Goal: Submit feedback/report problem

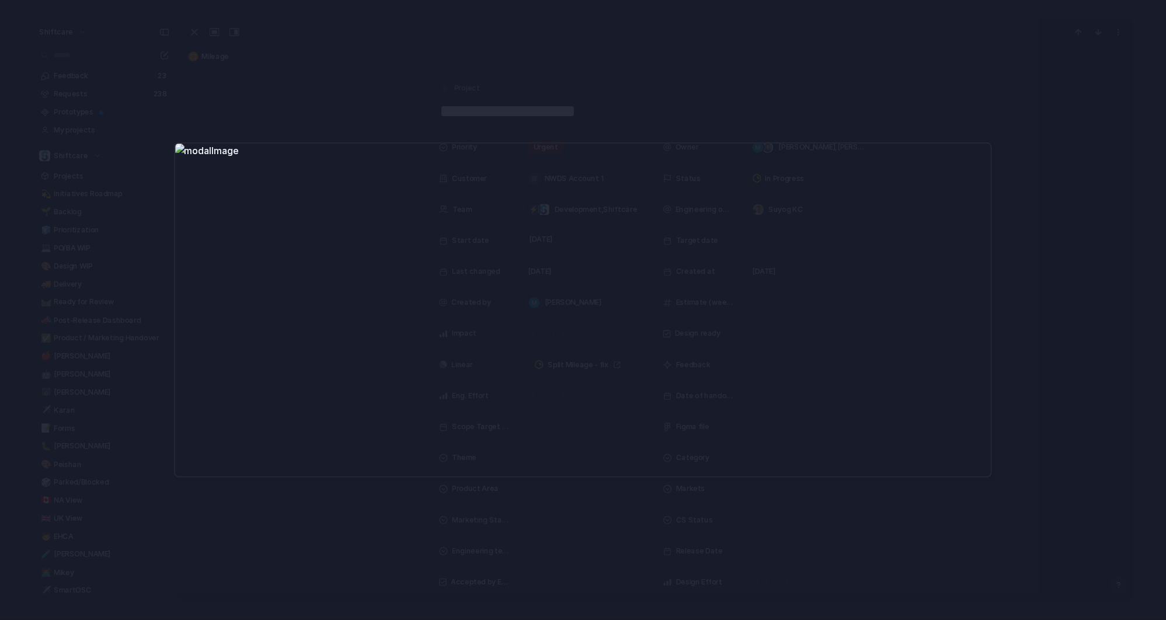
scroll to position [906, 0]
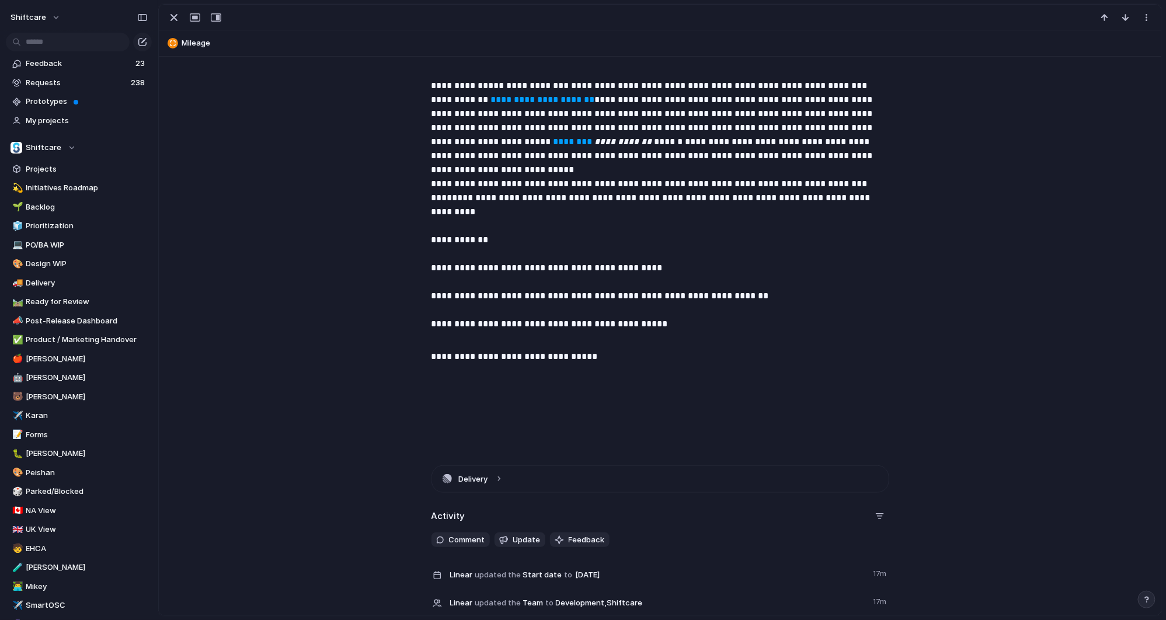
scroll to position [229, 0]
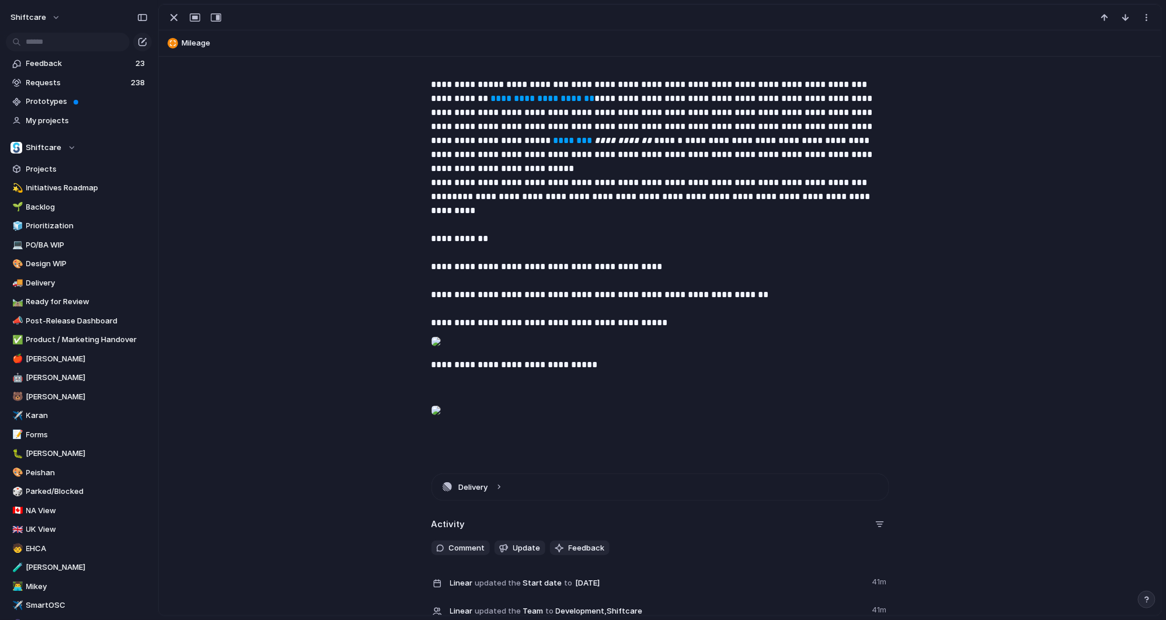
type textarea "**********"
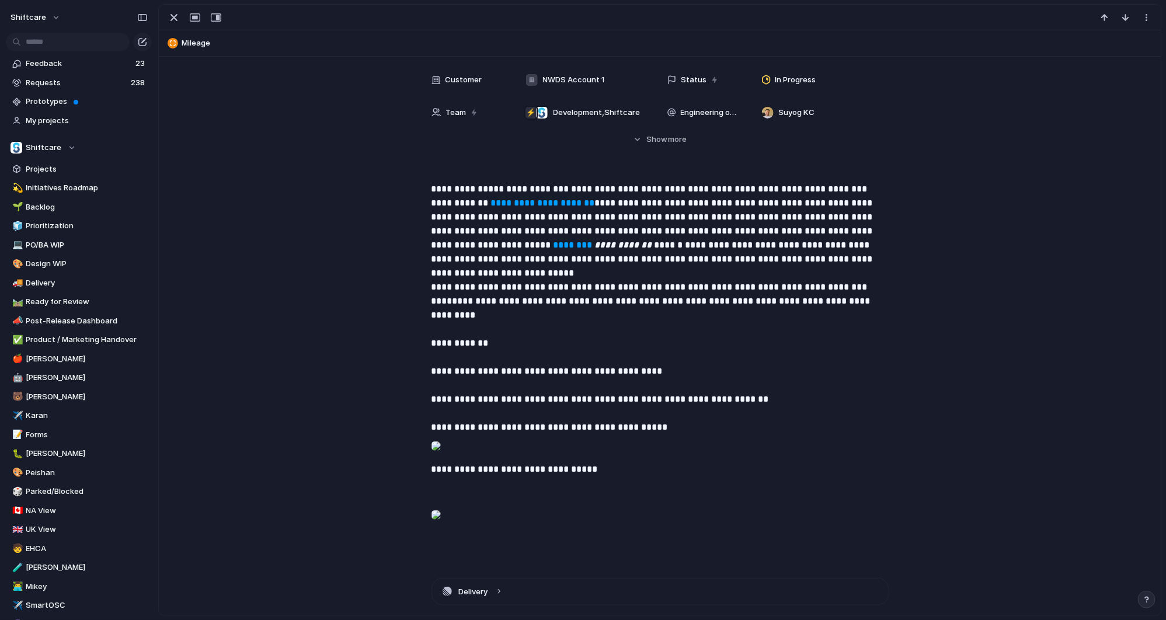
scroll to position [0, 0]
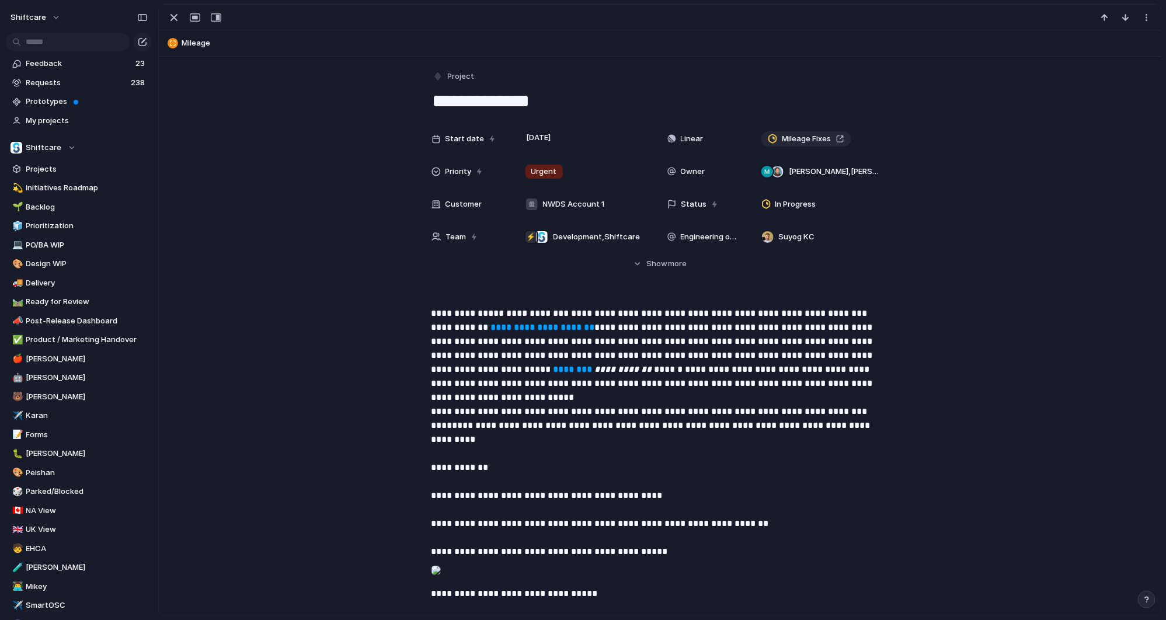
click at [438, 103] on textarea "**********" at bounding box center [661, 101] width 458 height 25
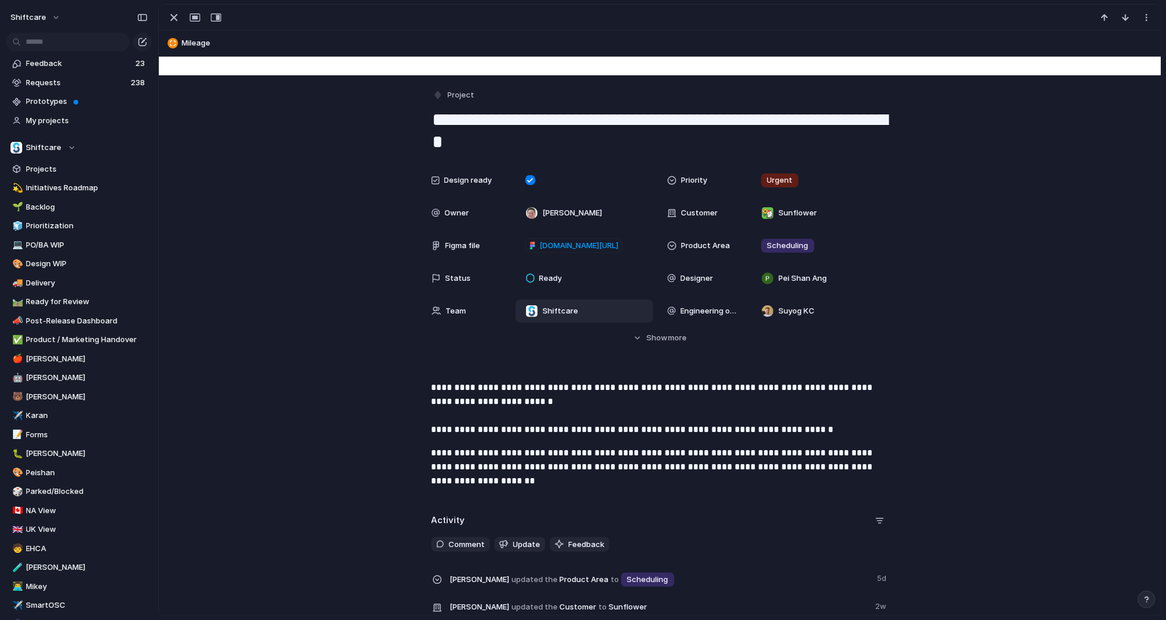
scroll to position [159, 0]
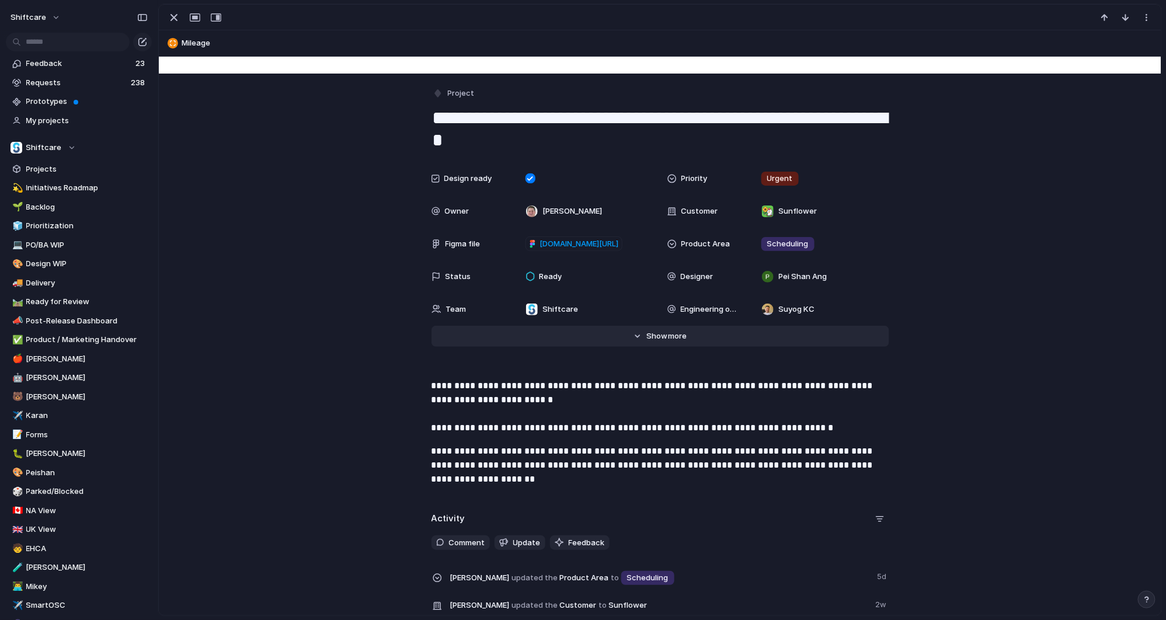
click at [655, 338] on span "Show" at bounding box center [656, 337] width 21 height 12
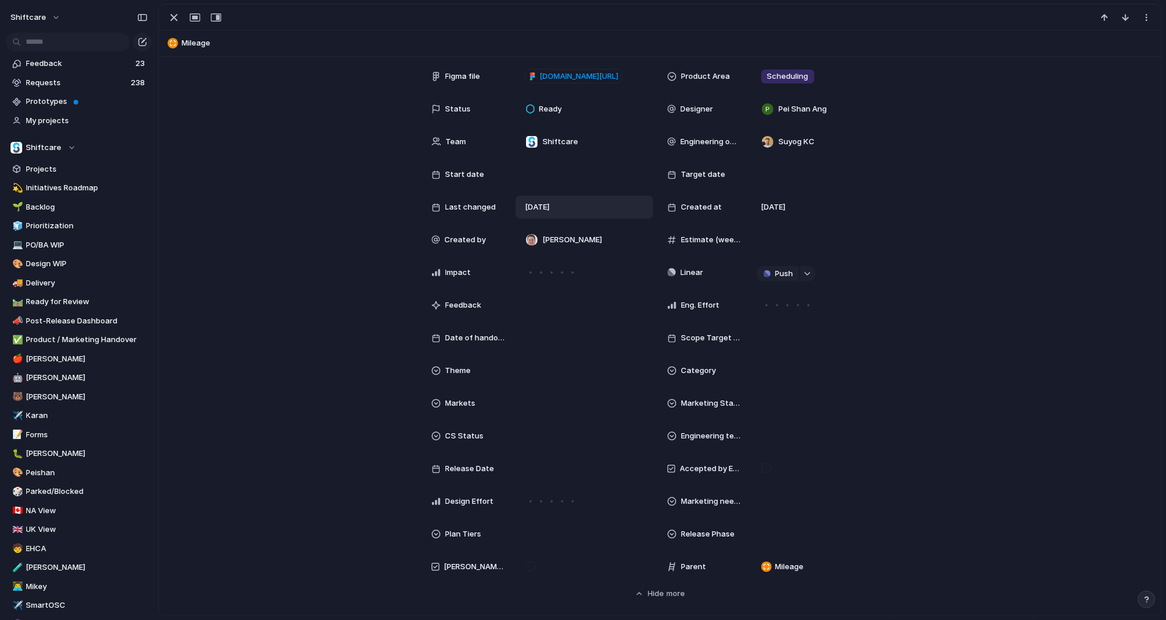
scroll to position [374, 0]
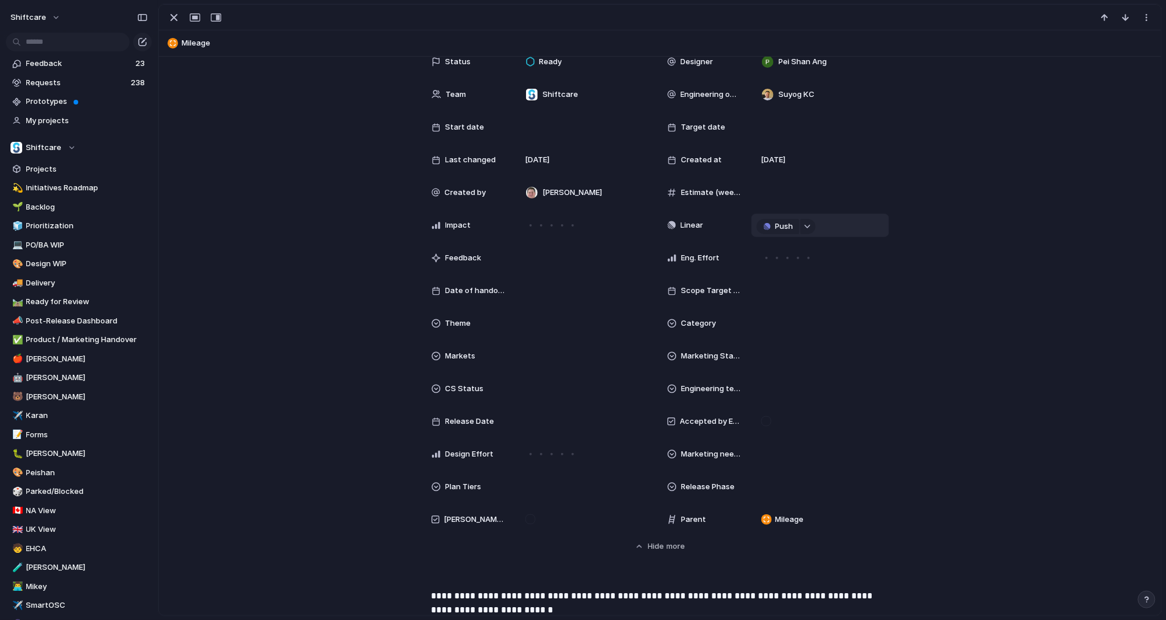
click at [830, 225] on div "Push" at bounding box center [820, 225] width 127 height 13
click at [804, 225] on div "button" at bounding box center [808, 226] width 8 height 5
click at [802, 225] on div "Projects Issues Multi-region UK QA for Care Plans Phase 1 SCHADS Award - Phase …" at bounding box center [583, 310] width 1166 height 620
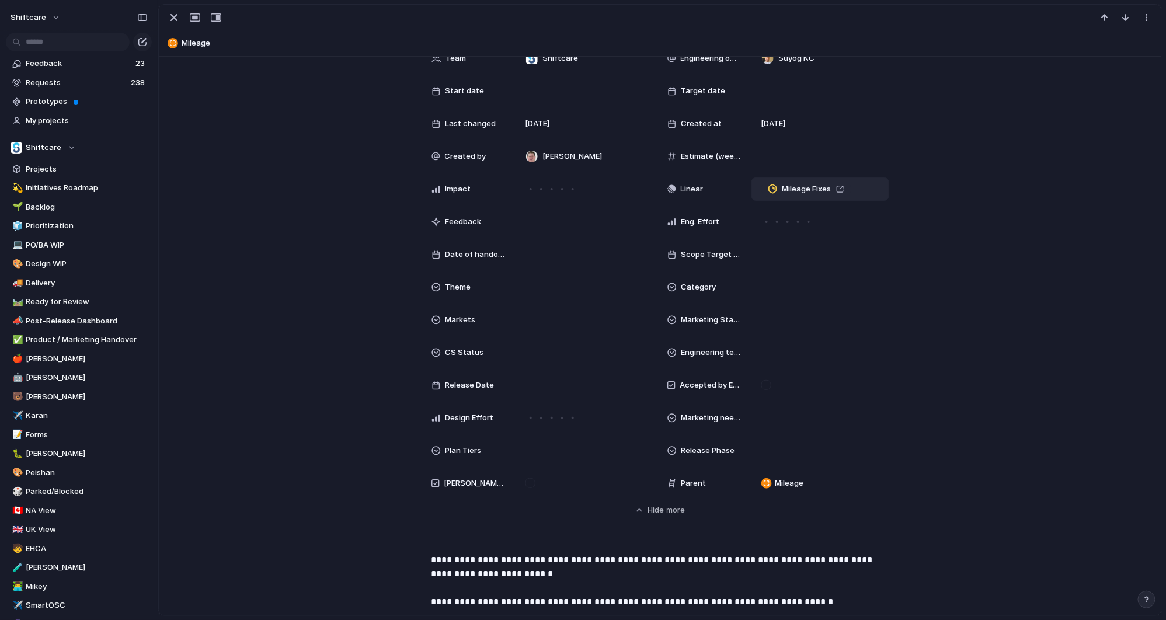
scroll to position [252, 0]
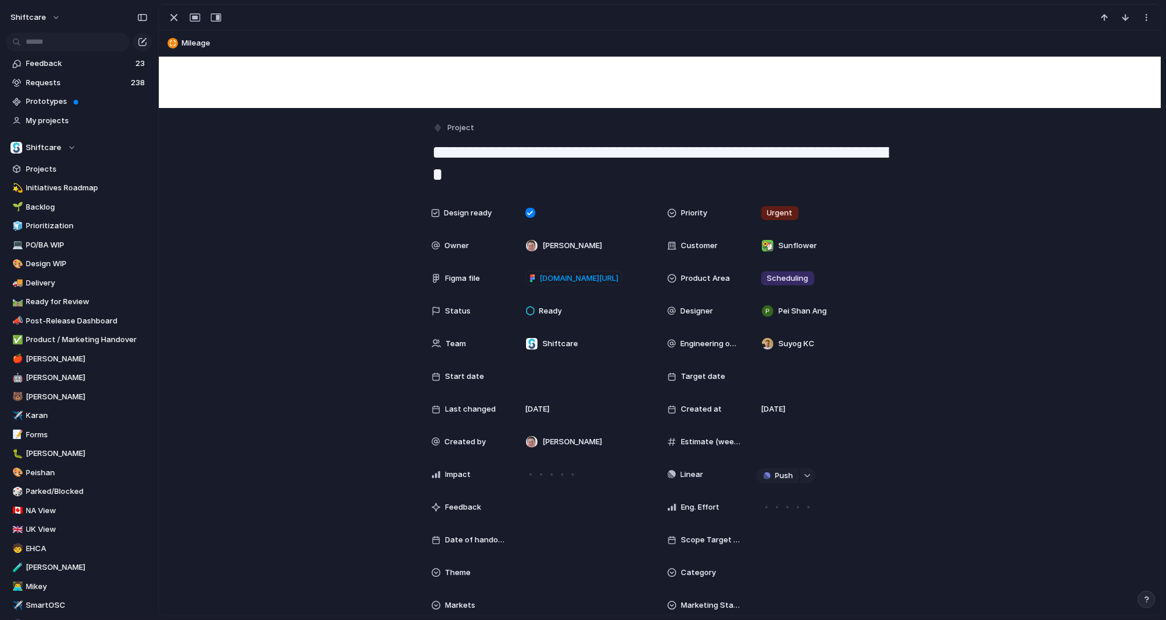
scroll to position [290, 0]
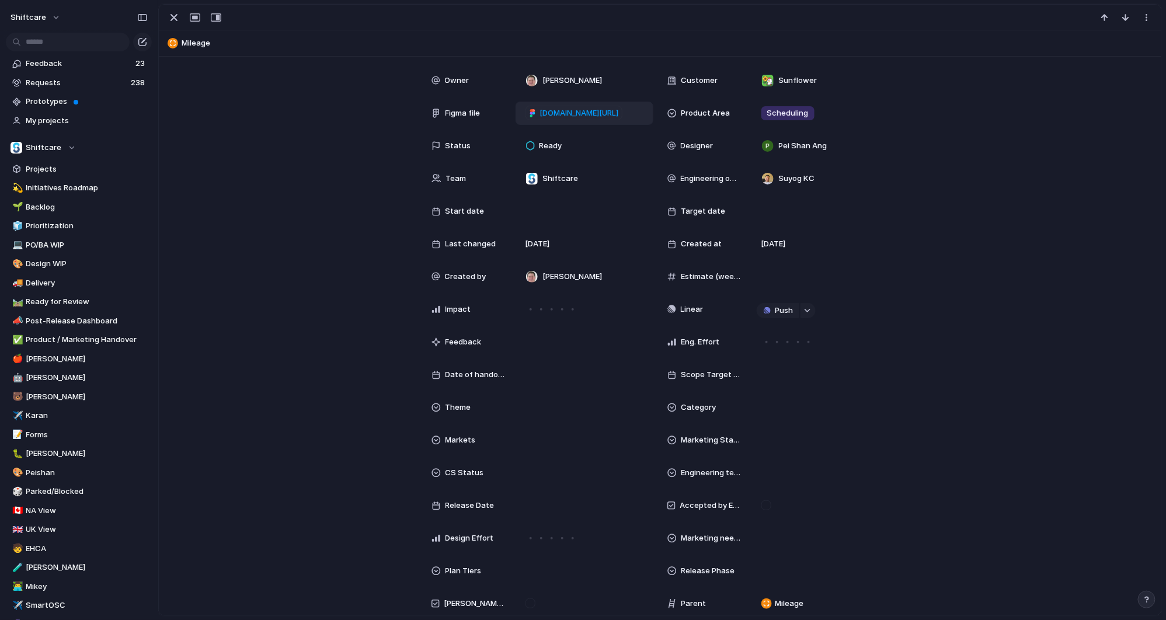
click at [586, 111] on span "figma.com/design/t3g1hN354we7rvDbBIVJPy/Add-toggle-to-disable-mileage-verificat…" at bounding box center [579, 113] width 79 height 12
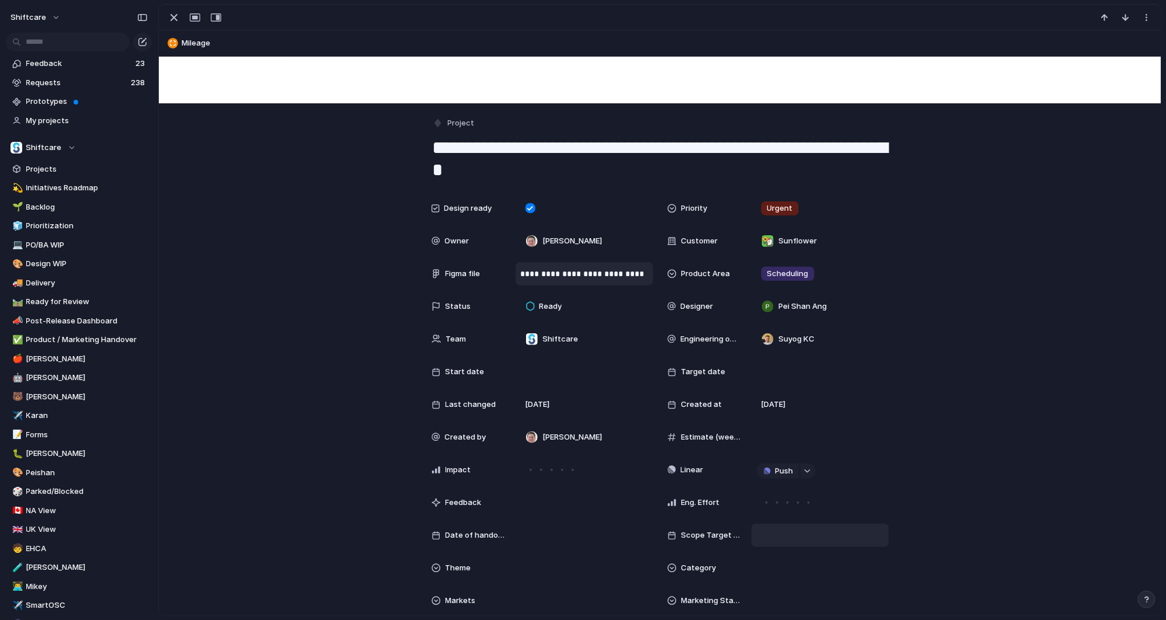
scroll to position [188, 0]
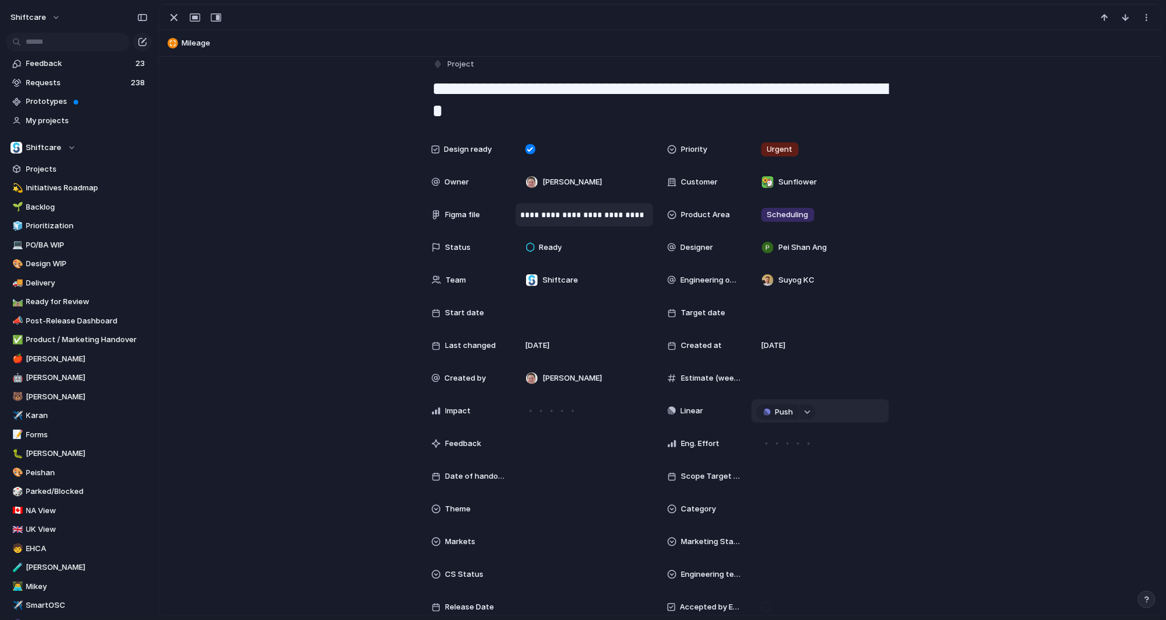
click at [814, 412] on div "Push" at bounding box center [820, 411] width 127 height 13
click at [806, 412] on div "button" at bounding box center [808, 412] width 8 height 5
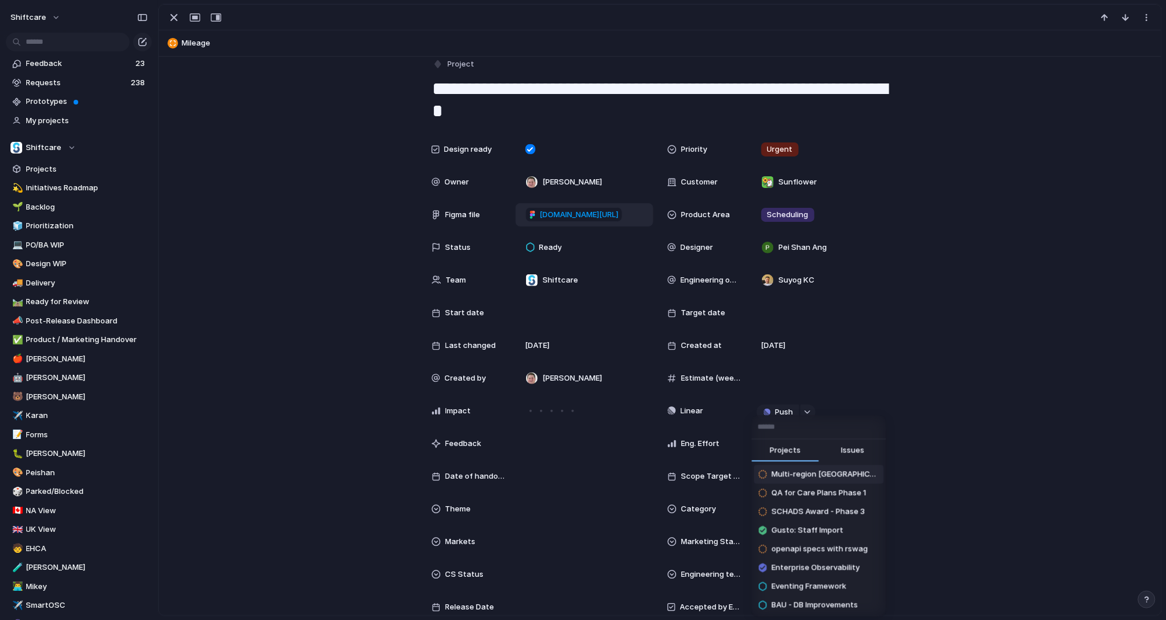
click at [795, 438] on input "text" at bounding box center [819, 427] width 134 height 23
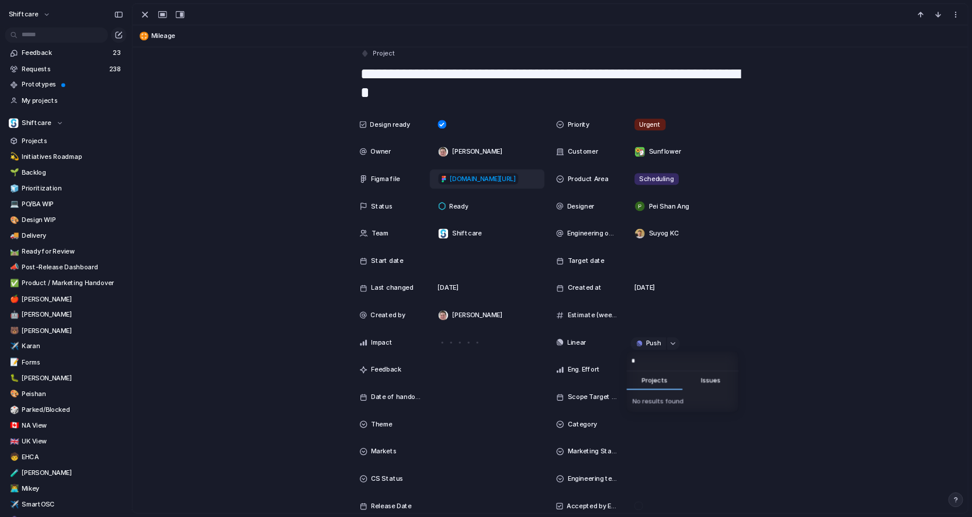
scroll to position [0, 0]
type input "*******"
click at [844, 483] on li "Mileage Fixes" at bounding box center [819, 480] width 130 height 19
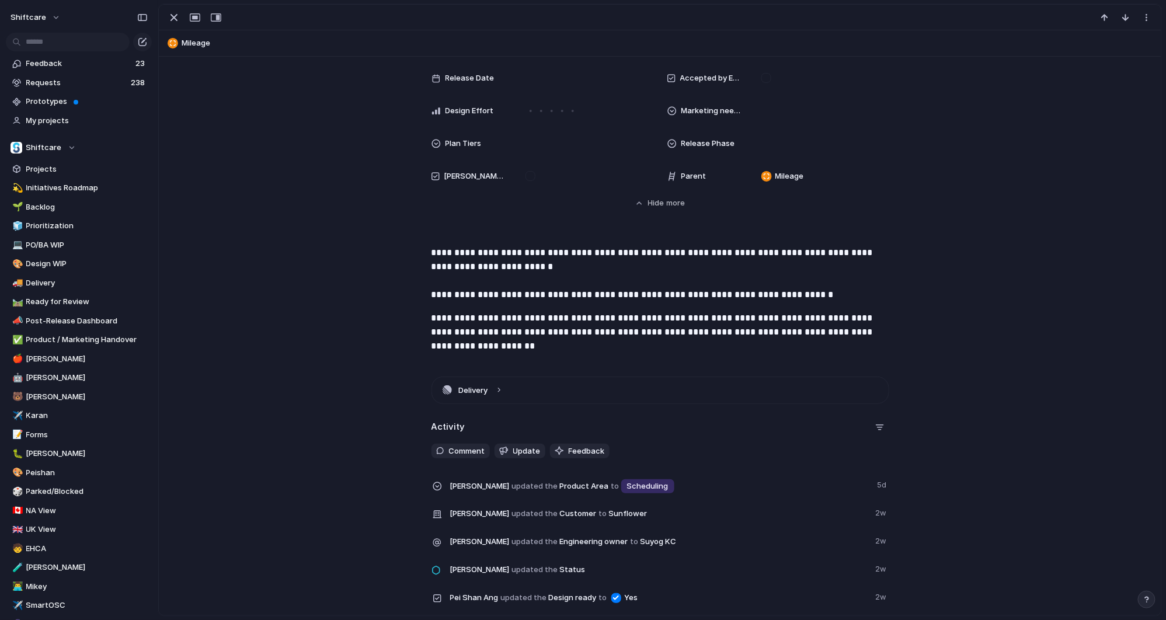
scroll to position [724, 0]
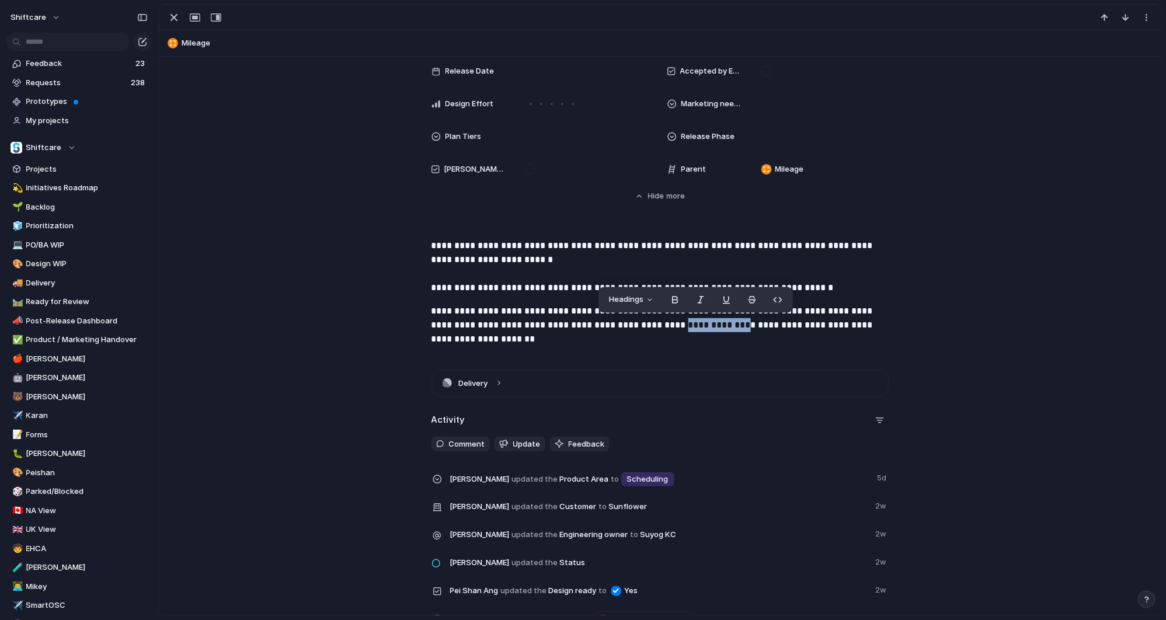
drag, startPoint x: 660, startPoint y: 324, endPoint x: 715, endPoint y: 326, distance: 55.5
click at [715, 326] on p "**********" at bounding box center [661, 325] width 458 height 42
drag, startPoint x: 715, startPoint y: 326, endPoint x: 759, endPoint y: 326, distance: 43.2
click at [759, 326] on p "**********" at bounding box center [661, 325] width 458 height 42
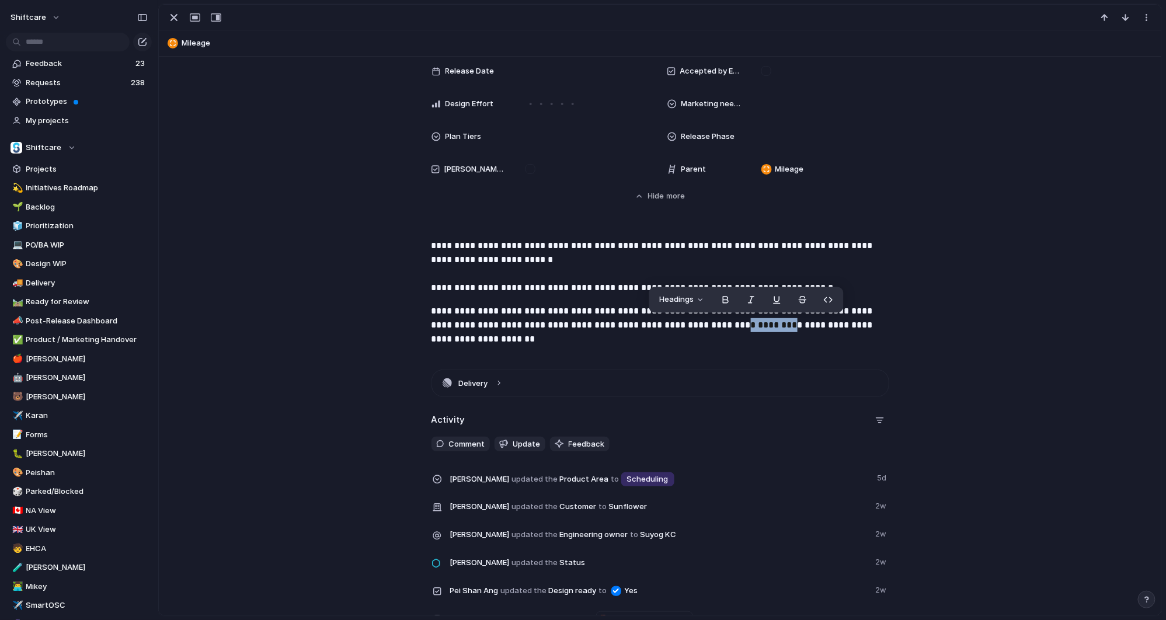
click at [759, 326] on p "**********" at bounding box center [661, 325] width 458 height 42
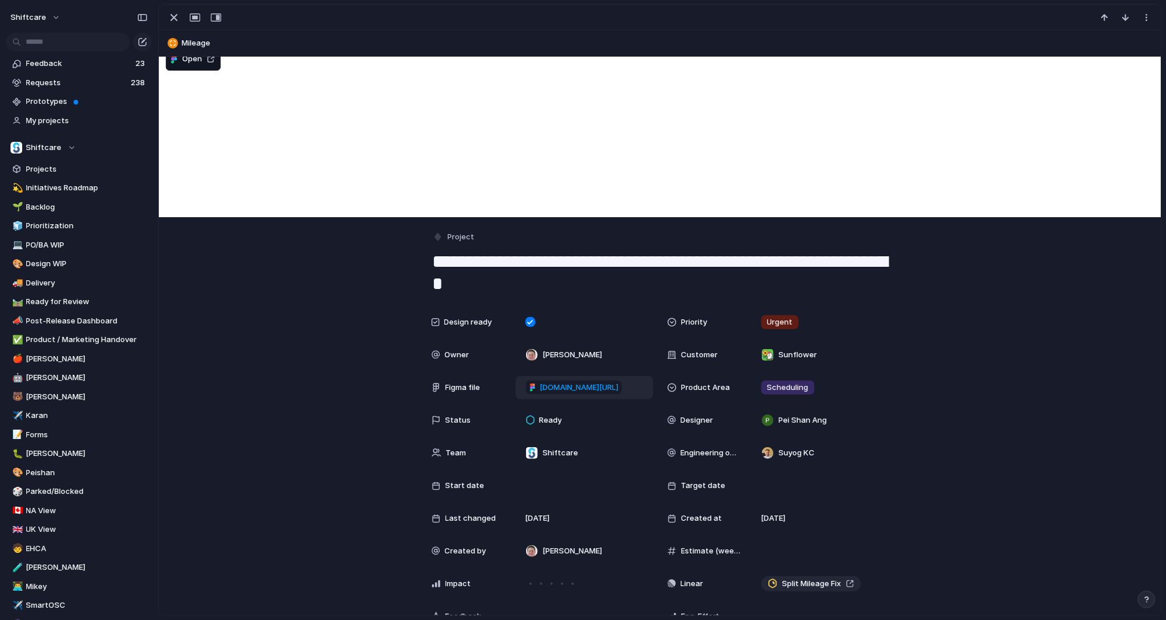
scroll to position [0, 0]
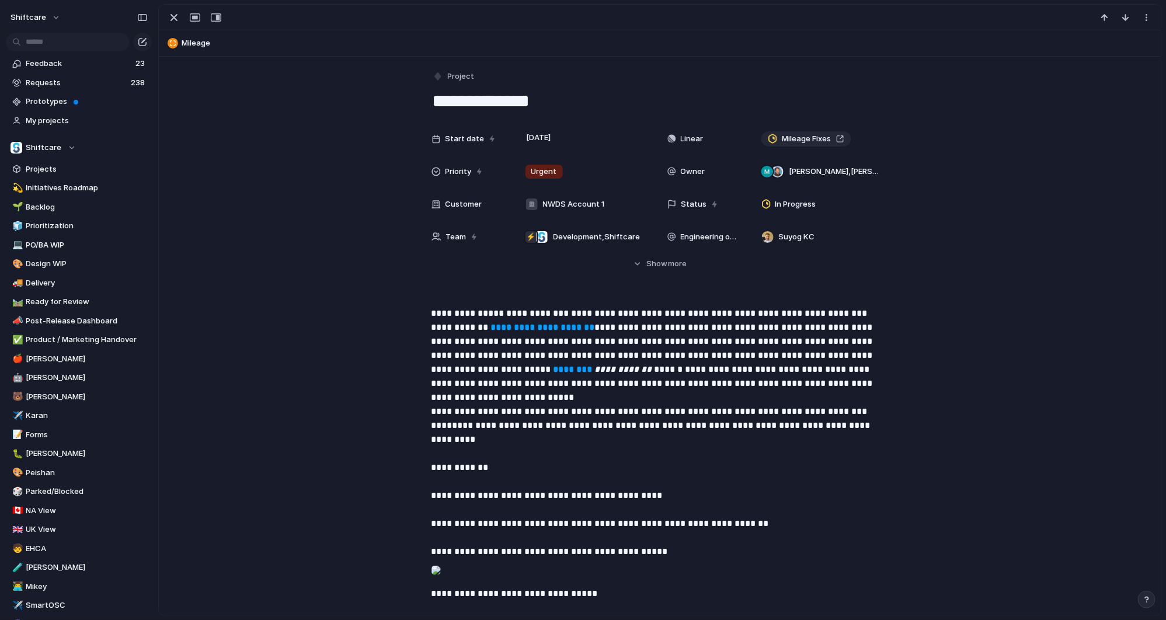
click at [432, 97] on textarea "**********" at bounding box center [661, 101] width 458 height 25
click at [586, 97] on textarea "**********" at bounding box center [661, 101] width 458 height 25
type textarea "**********"
click at [325, 324] on div "**********" at bounding box center [660, 498] width 975 height 382
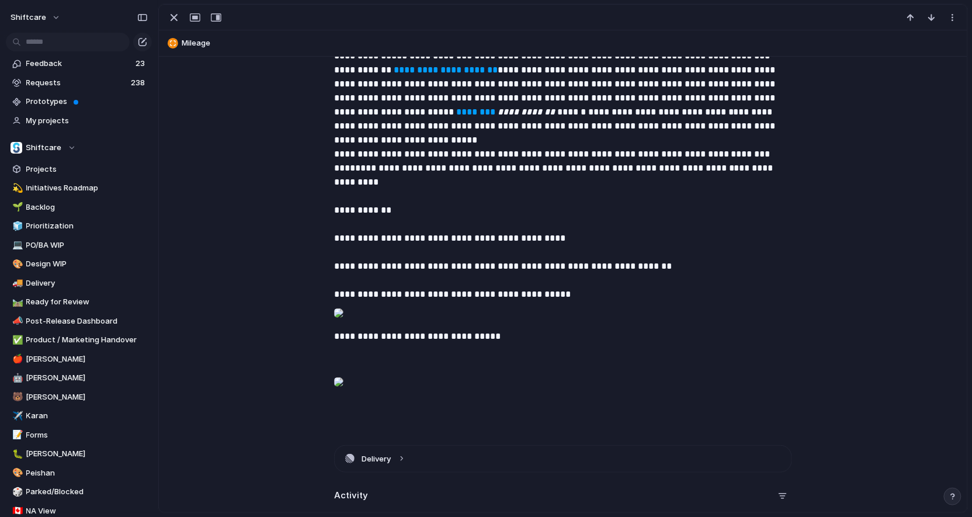
scroll to position [324, 0]
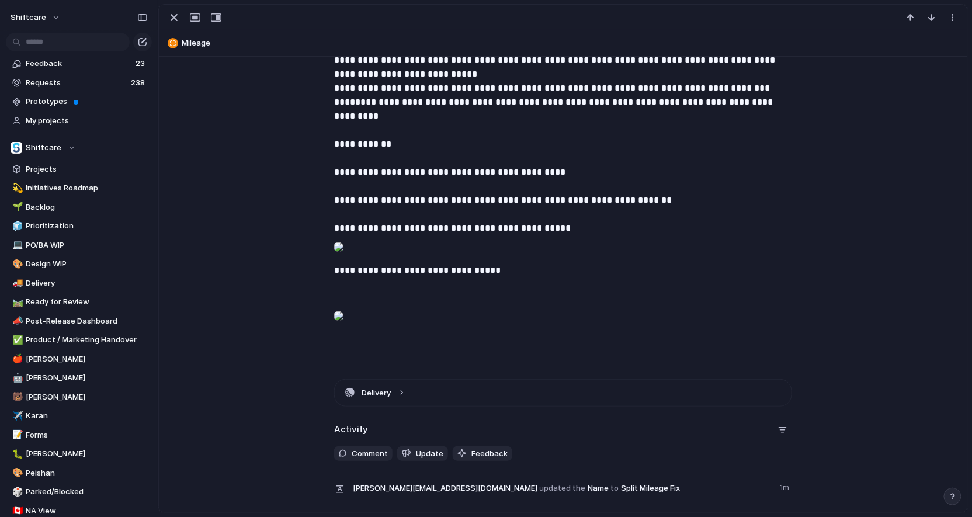
click at [343, 237] on div at bounding box center [338, 246] width 9 height 23
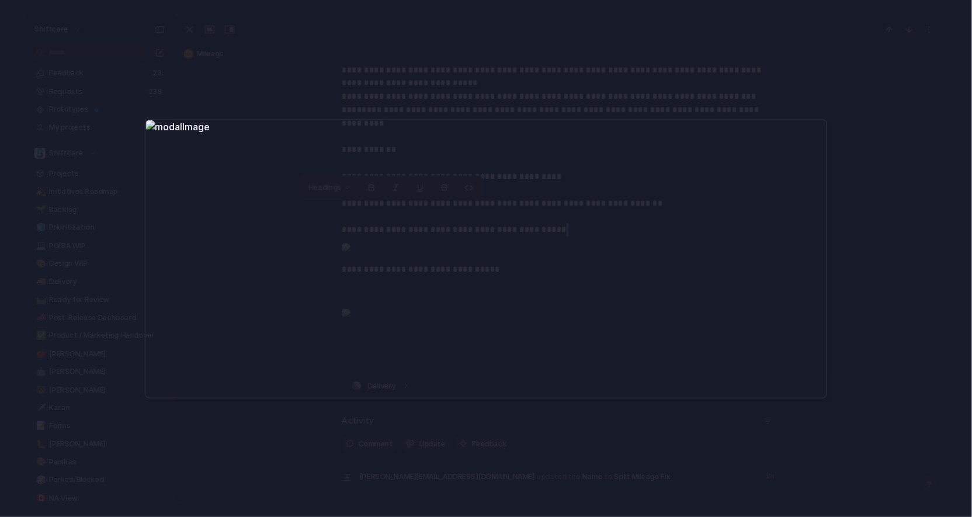
click at [832, 155] on div at bounding box center [486, 258] width 972 height 517
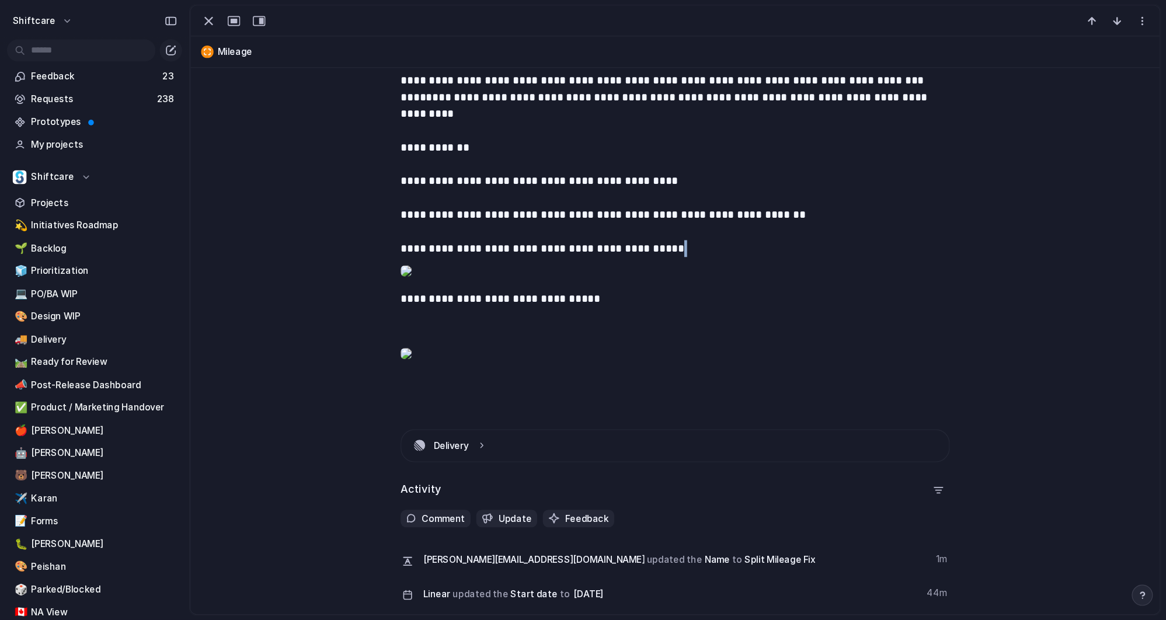
scroll to position [356, 0]
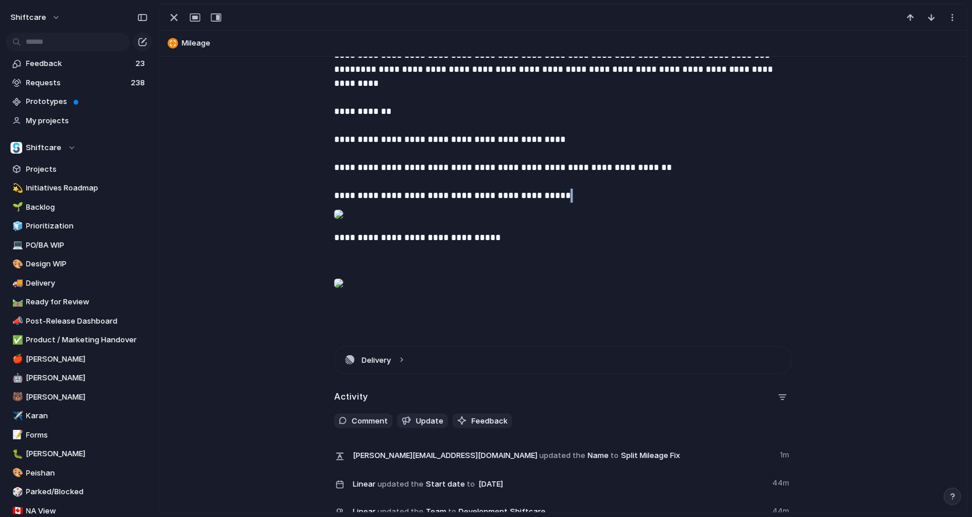
click at [343, 295] on div at bounding box center [338, 283] width 9 height 23
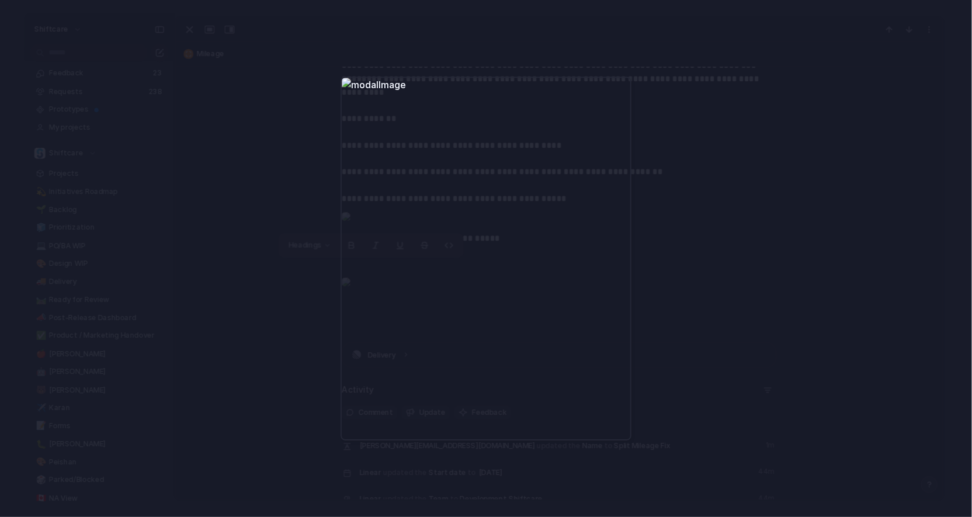
click at [690, 274] on div at bounding box center [486, 258] width 972 height 517
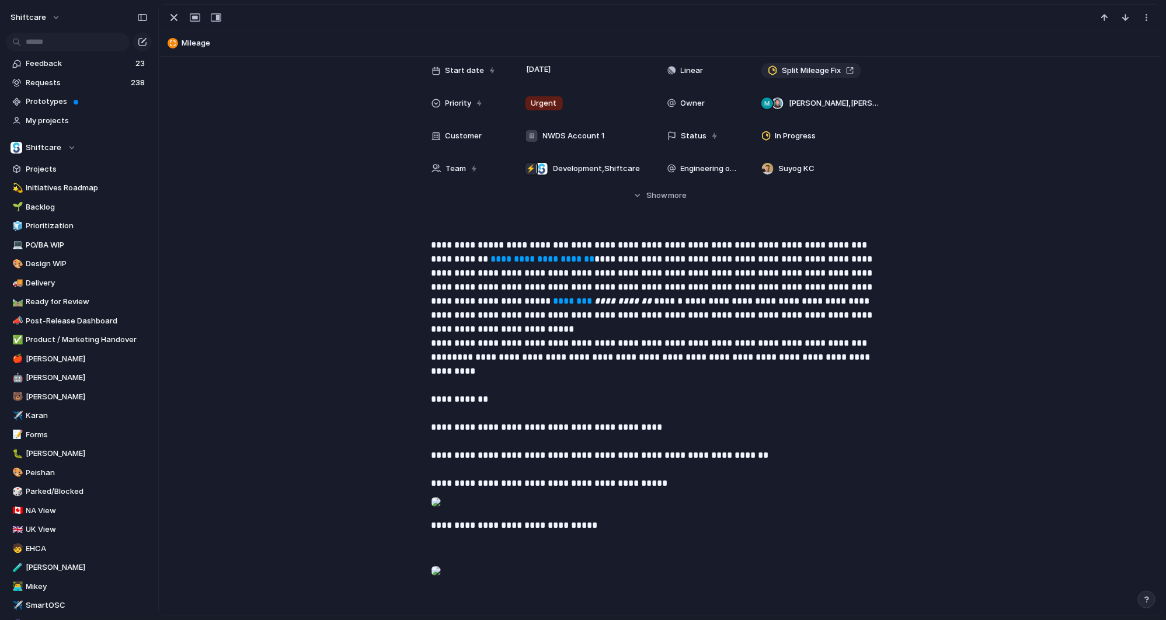
scroll to position [0, 0]
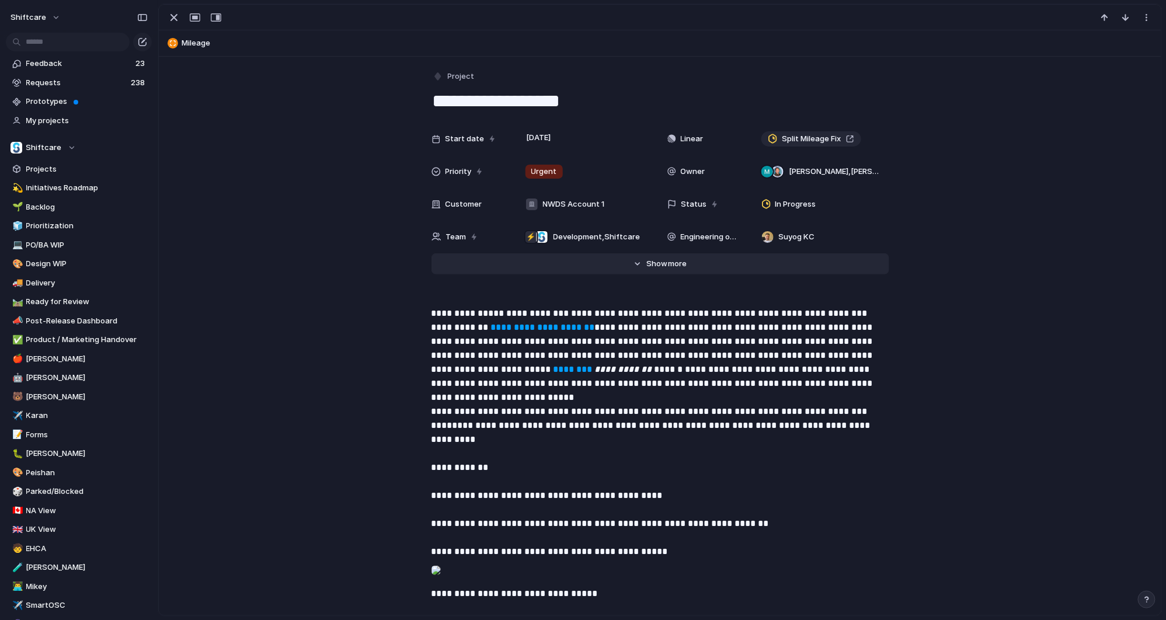
click at [641, 260] on button "Hide Show more" at bounding box center [661, 263] width 458 height 21
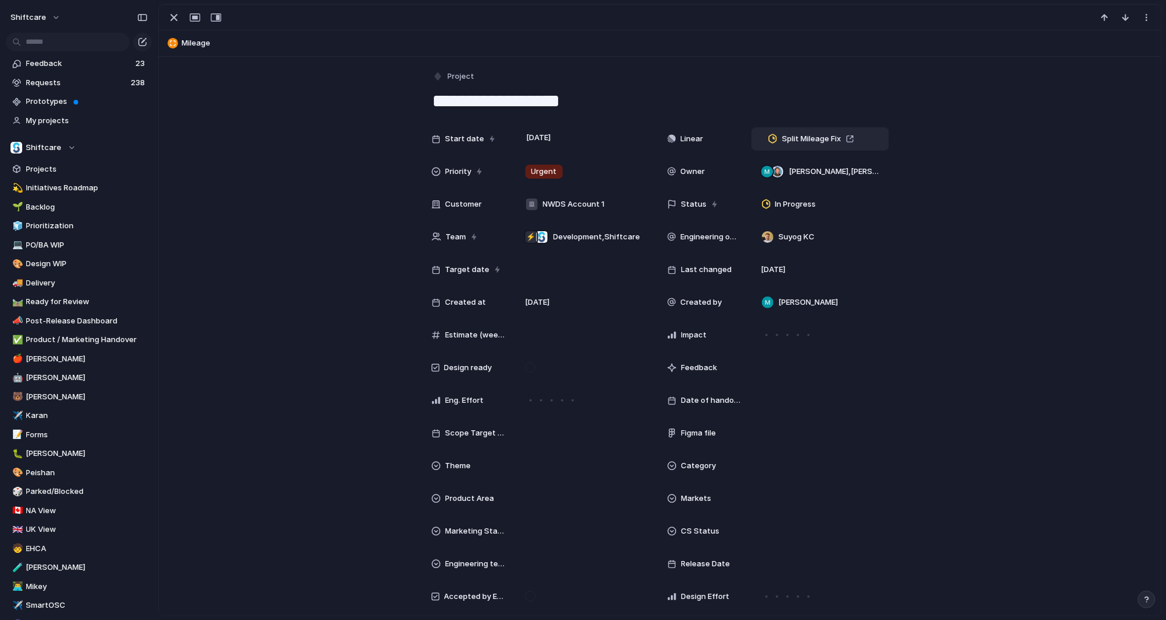
click at [868, 136] on div "Split Mileage Fix" at bounding box center [820, 139] width 127 height 13
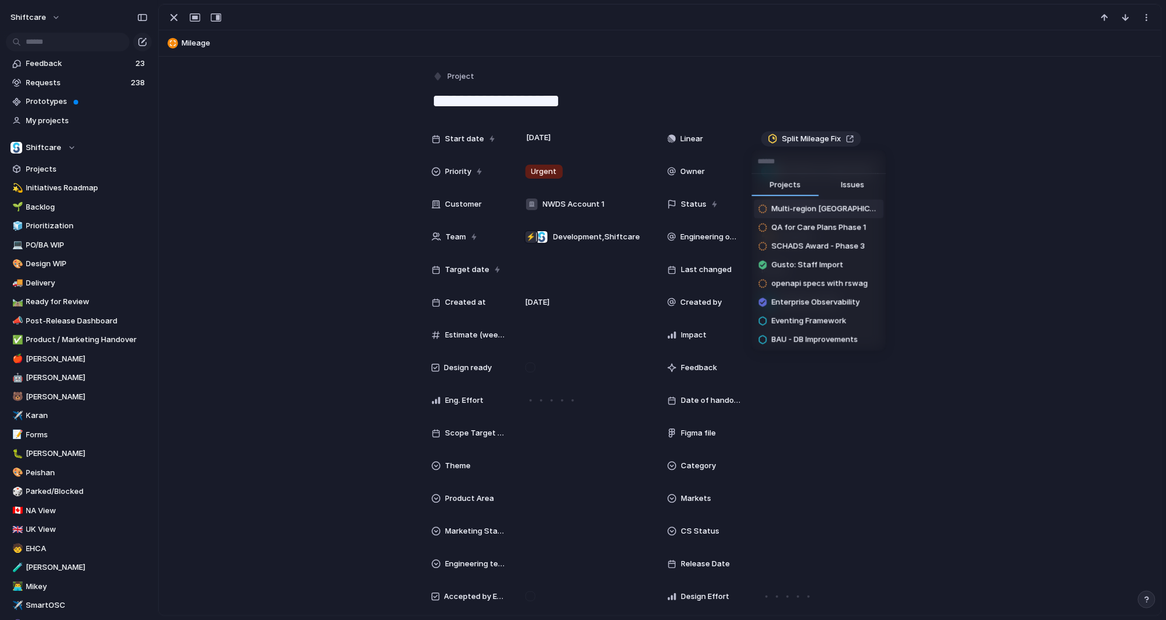
click at [380, 187] on div "Projects Issues Multi-region UK QA for Care Plans Phase 1 SCHADS Award - Phase …" at bounding box center [583, 310] width 1166 height 620
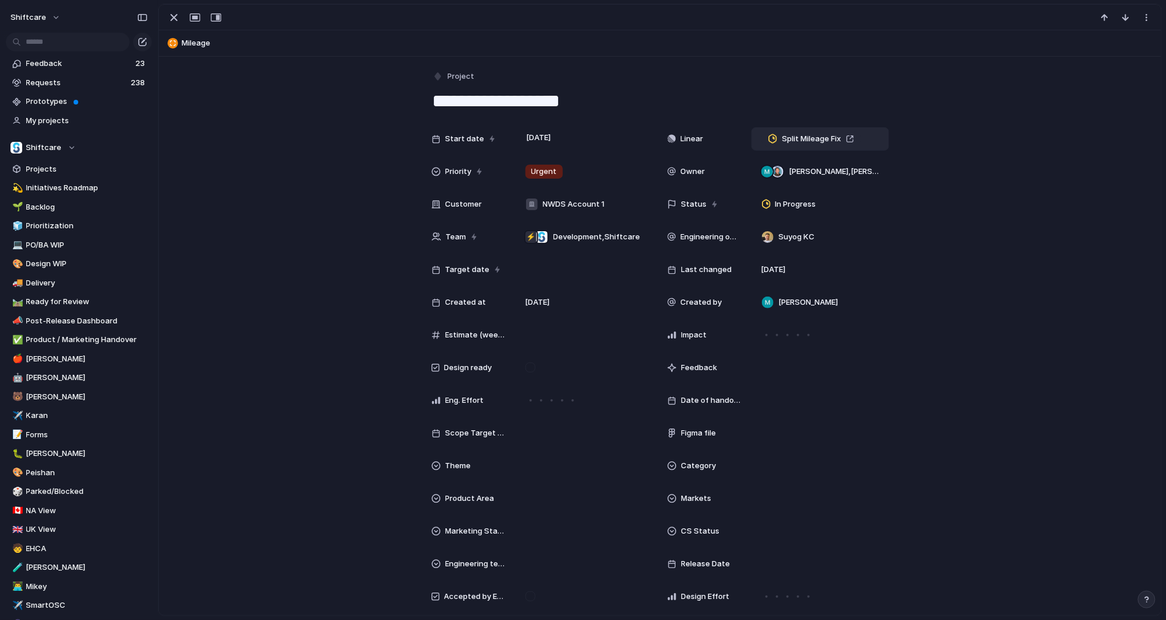
click at [862, 144] on div "Split Mileage Fix" at bounding box center [820, 139] width 127 height 13
click at [819, 135] on div "Projects Issues Multi-region UK QA for Care Plans Phase 1 SCHADS Award - Phase …" at bounding box center [583, 310] width 1166 height 620
click at [863, 133] on div "Split Mileage Fix" at bounding box center [820, 139] width 127 height 13
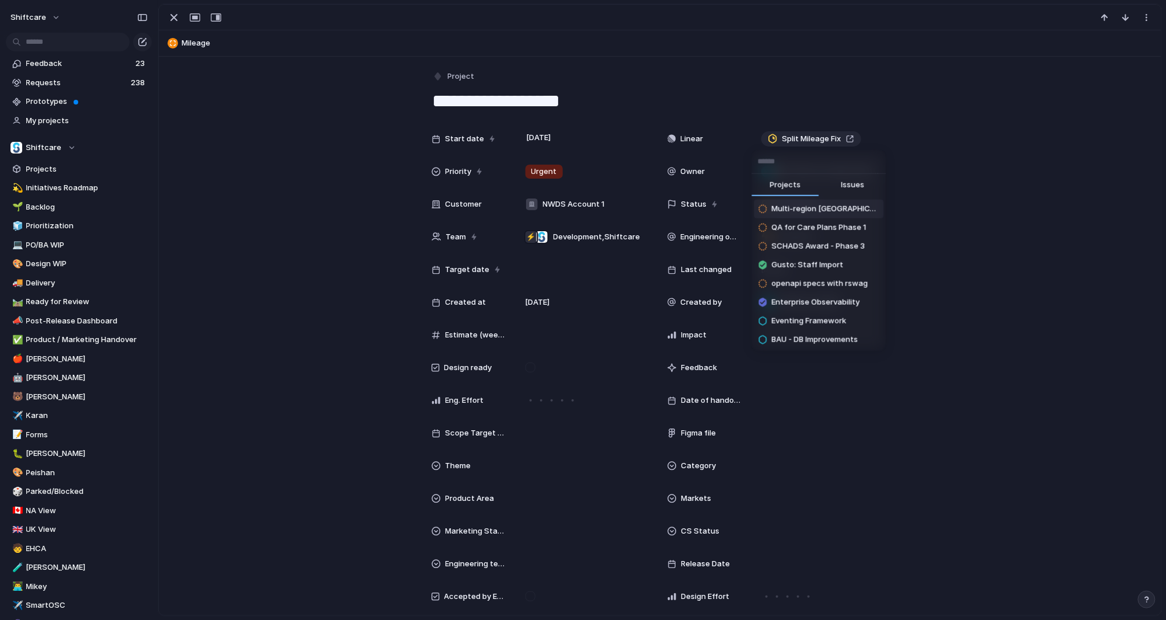
click at [854, 184] on span "Issues" at bounding box center [852, 185] width 23 height 12
click at [797, 180] on span "Projects" at bounding box center [785, 185] width 31 height 12
click at [868, 140] on div "Projects Issues Multi-region UK QA for Care Plans Phase 1 SCHADS Award - Phase …" at bounding box center [583, 310] width 1166 height 620
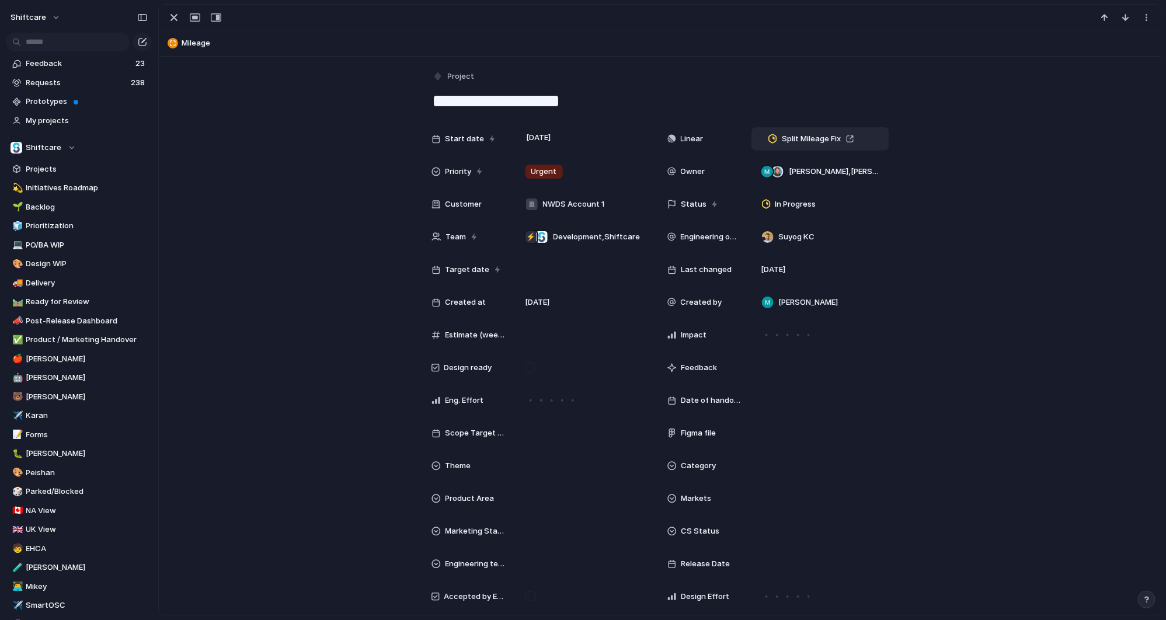
click at [868, 140] on div "Split Mileage Fix" at bounding box center [820, 139] width 127 height 13
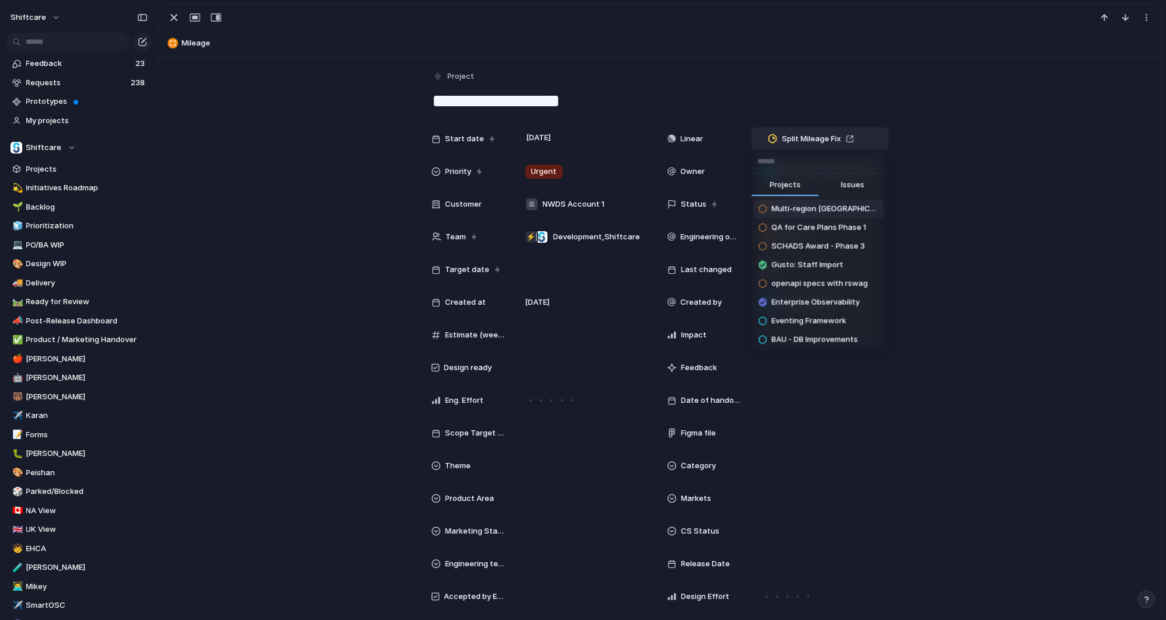
click at [868, 140] on div "Projects Issues Multi-region UK QA for Care Plans Phase 1 SCHADS Award - Phase …" at bounding box center [583, 310] width 1166 height 620
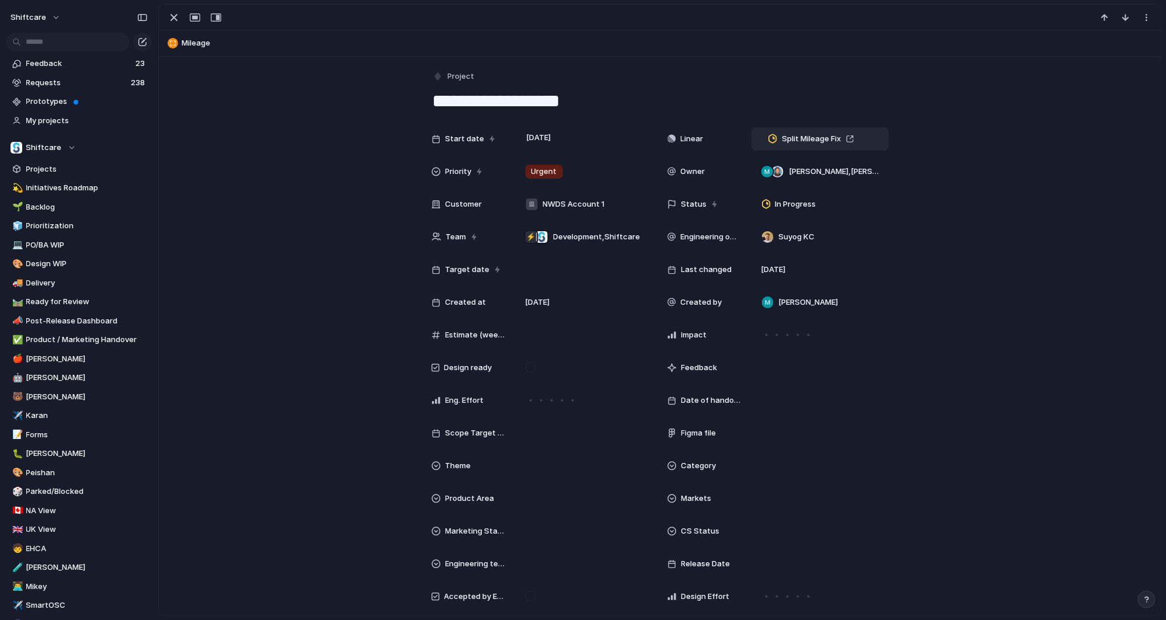
click at [757, 141] on div "Split Mileage Fix" at bounding box center [820, 139] width 127 height 13
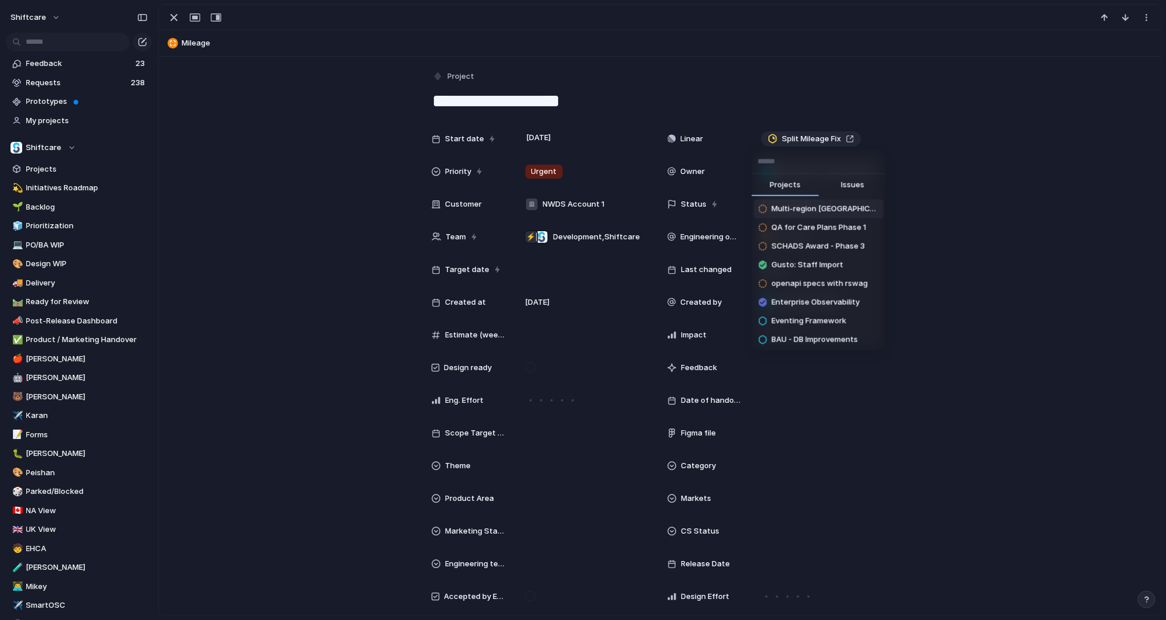
click at [777, 136] on div "Projects Issues Multi-region UK QA for Care Plans Phase 1 SCHADS Award - Phase …" at bounding box center [583, 310] width 1166 height 620
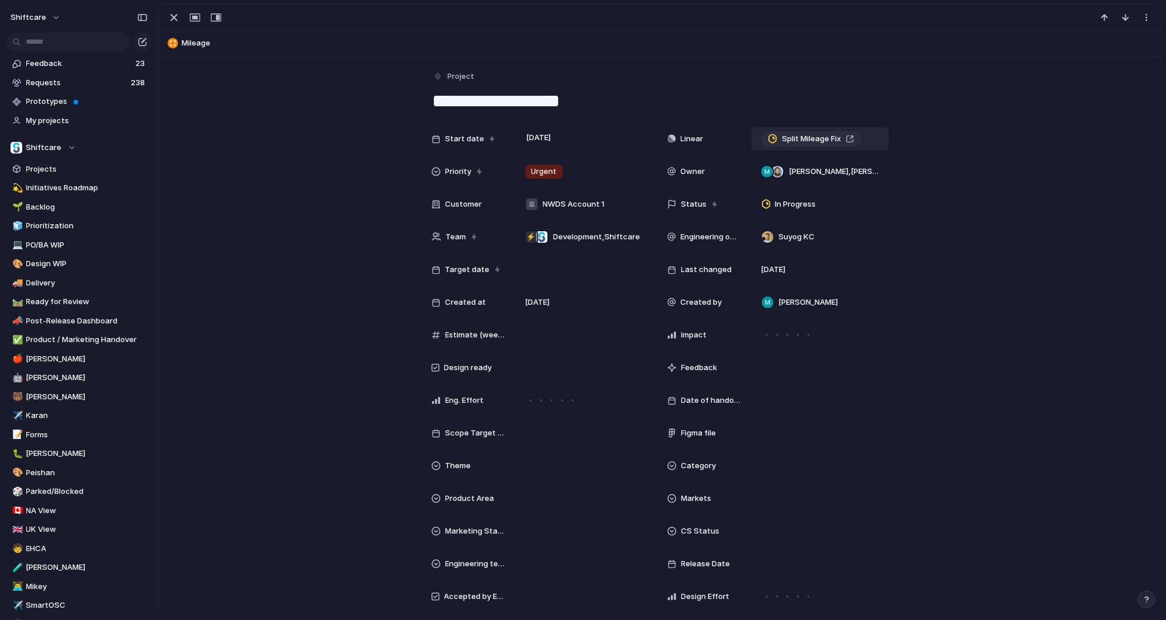
click at [784, 138] on span "Split Mileage Fix" at bounding box center [812, 139] width 59 height 12
click at [870, 141] on div "Split Mileage Fix" at bounding box center [820, 139] width 127 height 13
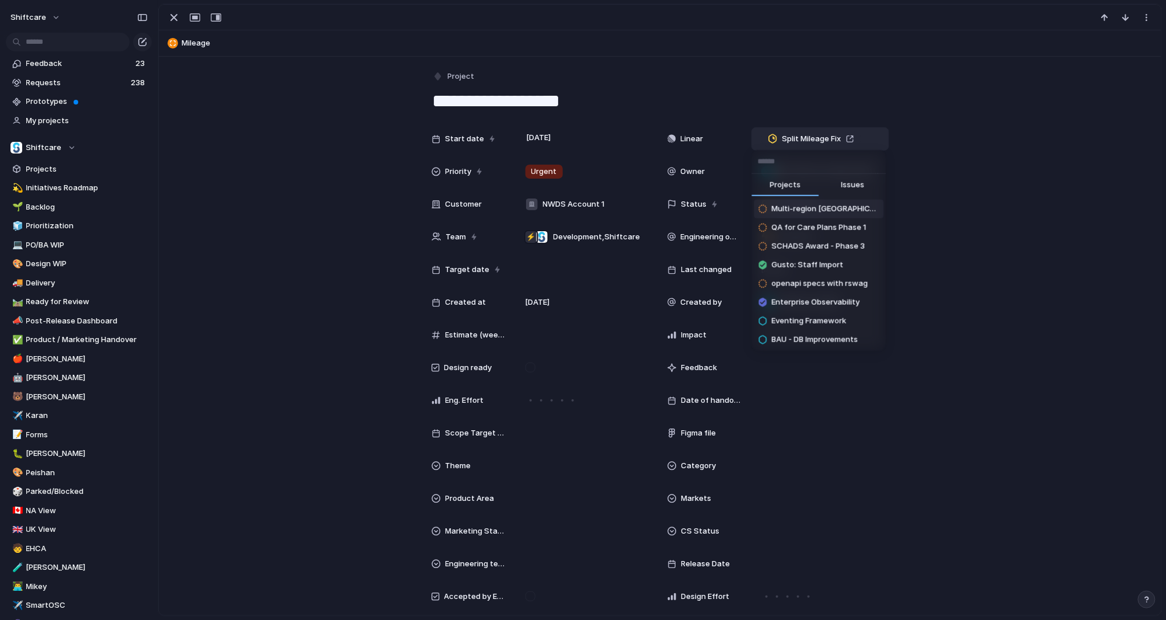
click at [870, 141] on div "Projects Issues Multi-region UK QA for Care Plans Phase 1 SCHADS Award - Phase …" at bounding box center [583, 310] width 1166 height 620
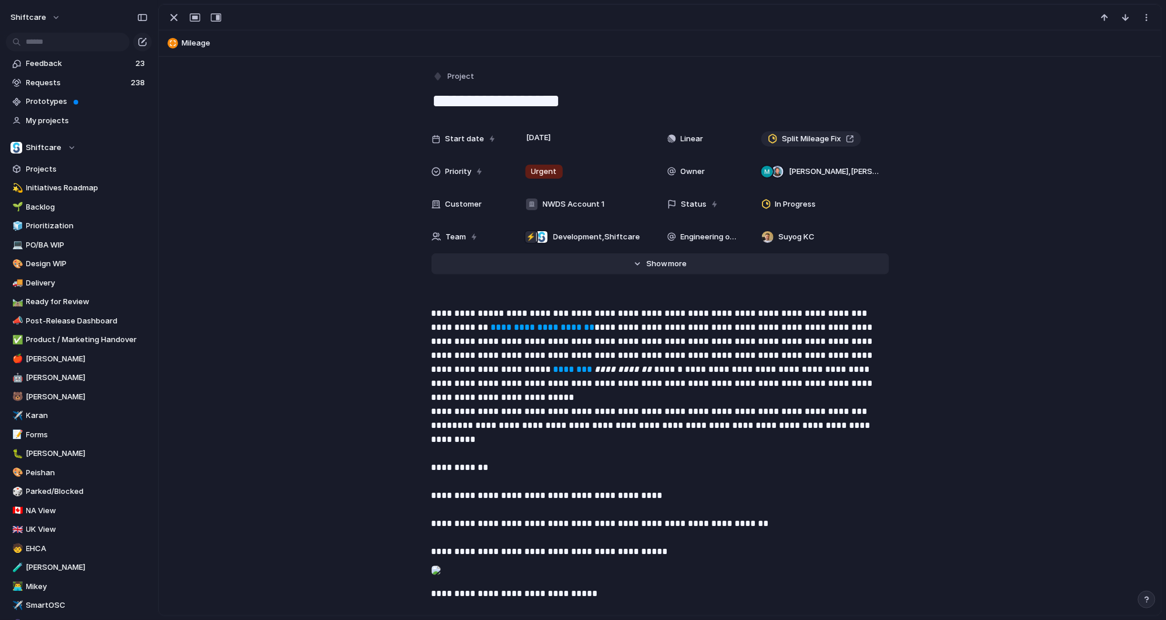
click at [664, 255] on button "Hide Show more" at bounding box center [661, 263] width 458 height 21
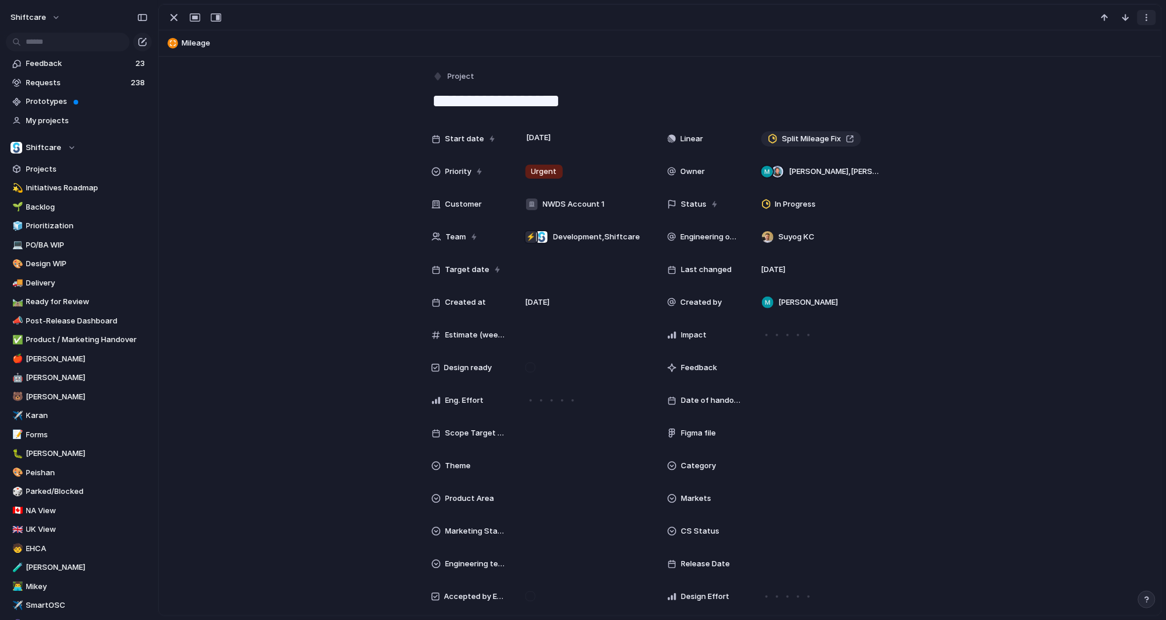
click at [1143, 16] on div "button" at bounding box center [1146, 17] width 9 height 9
click at [1143, 16] on div "Mark as duplicate Delete" at bounding box center [583, 310] width 1166 height 620
click at [863, 137] on div "Split Mileage Fix" at bounding box center [820, 139] width 127 height 13
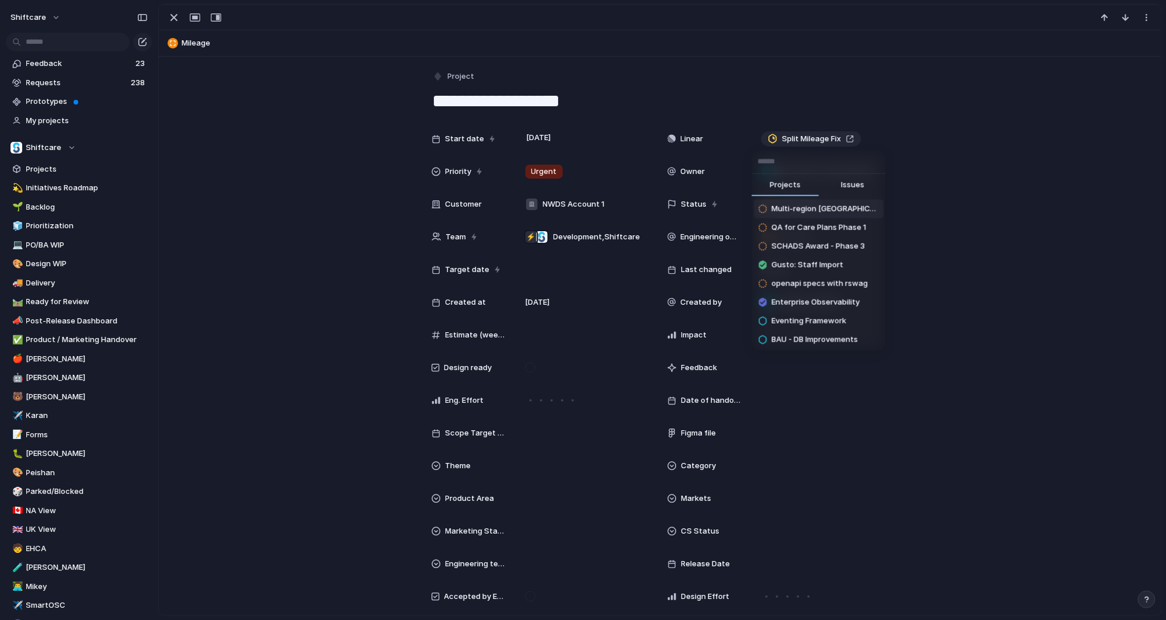
click at [848, 188] on span "Issues" at bounding box center [852, 185] width 23 height 12
click at [804, 188] on button "Projects" at bounding box center [785, 185] width 67 height 23
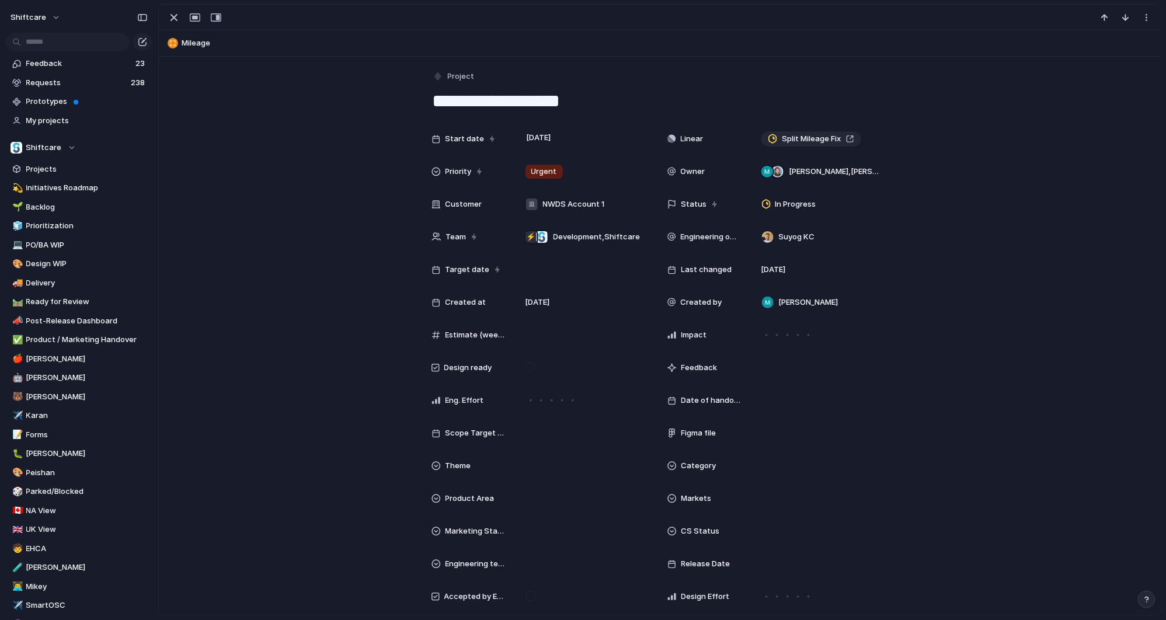
click at [340, 283] on div "Projects Issues Multi-region UK QA for Care Plans Phase 1 SCHADS Award - Phase …" at bounding box center [583, 310] width 1166 height 620
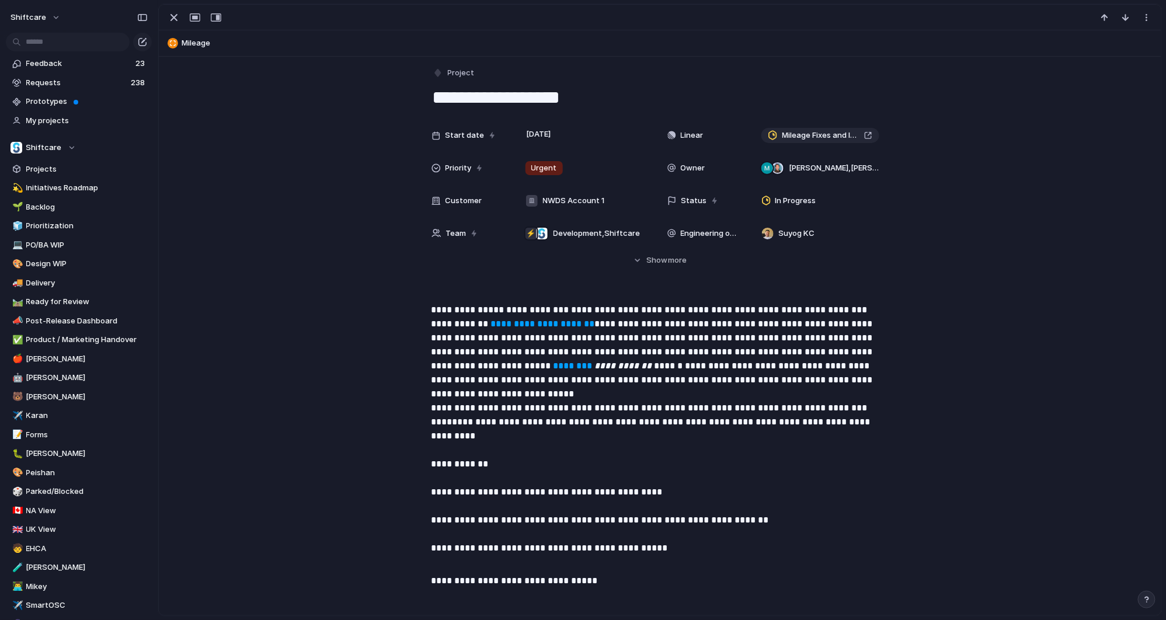
scroll to position [4, 0]
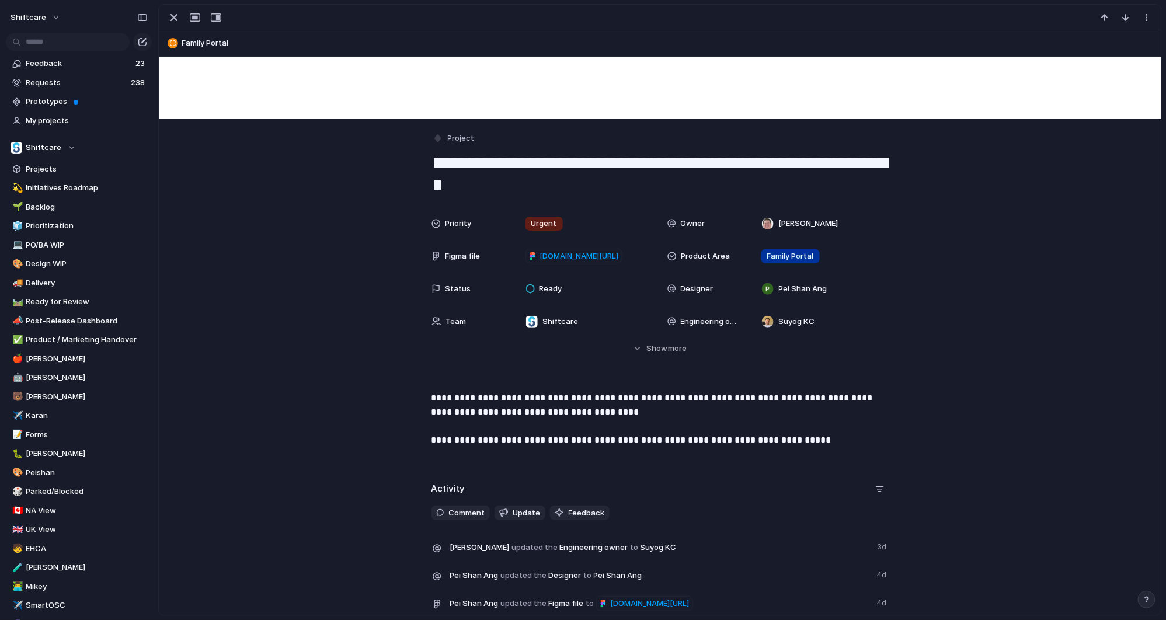
scroll to position [19, 0]
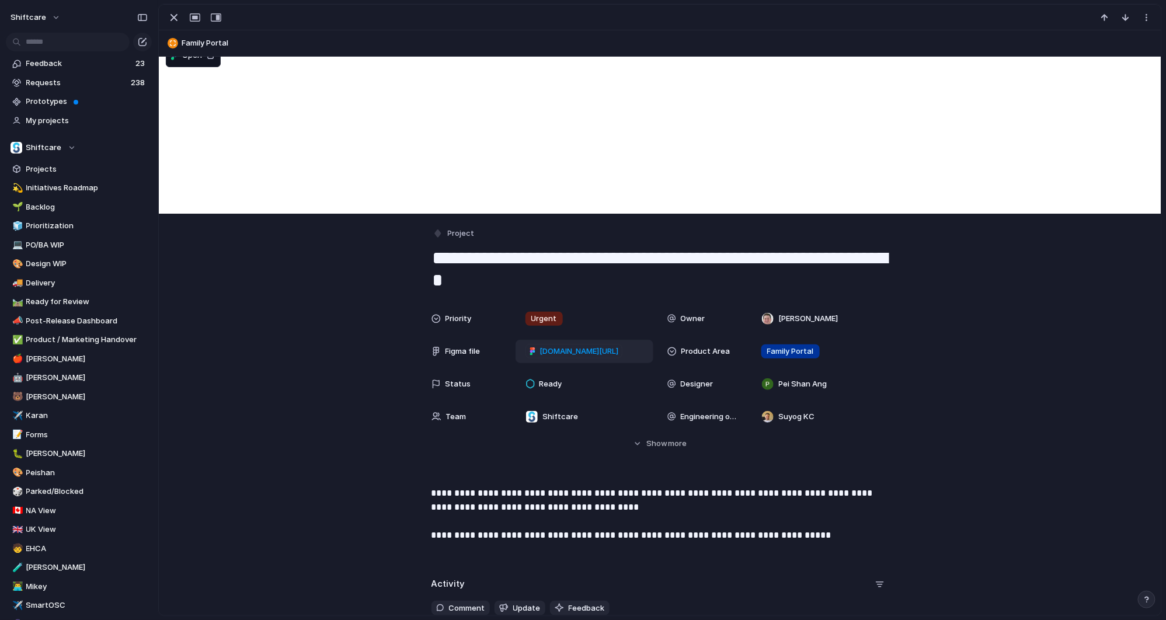
click at [587, 349] on span "figma.com/design/UmCh9wdca8XdPZMYFkMS4f/ShiftCare-Family-Portal?node-id=32939-8…" at bounding box center [579, 352] width 79 height 12
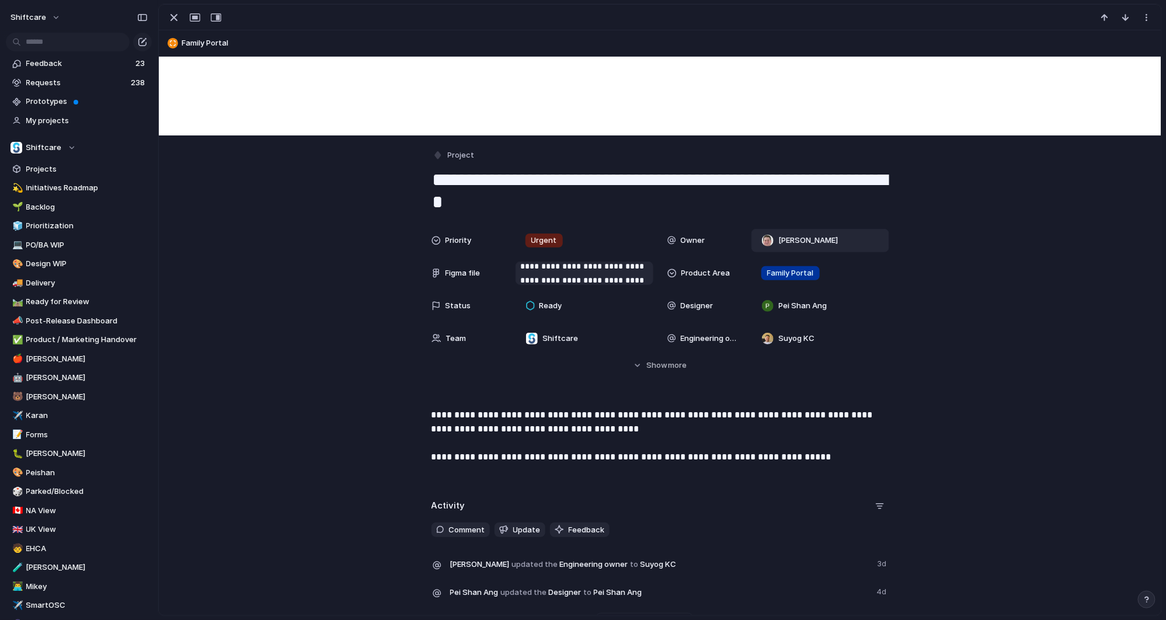
scroll to position [56, 0]
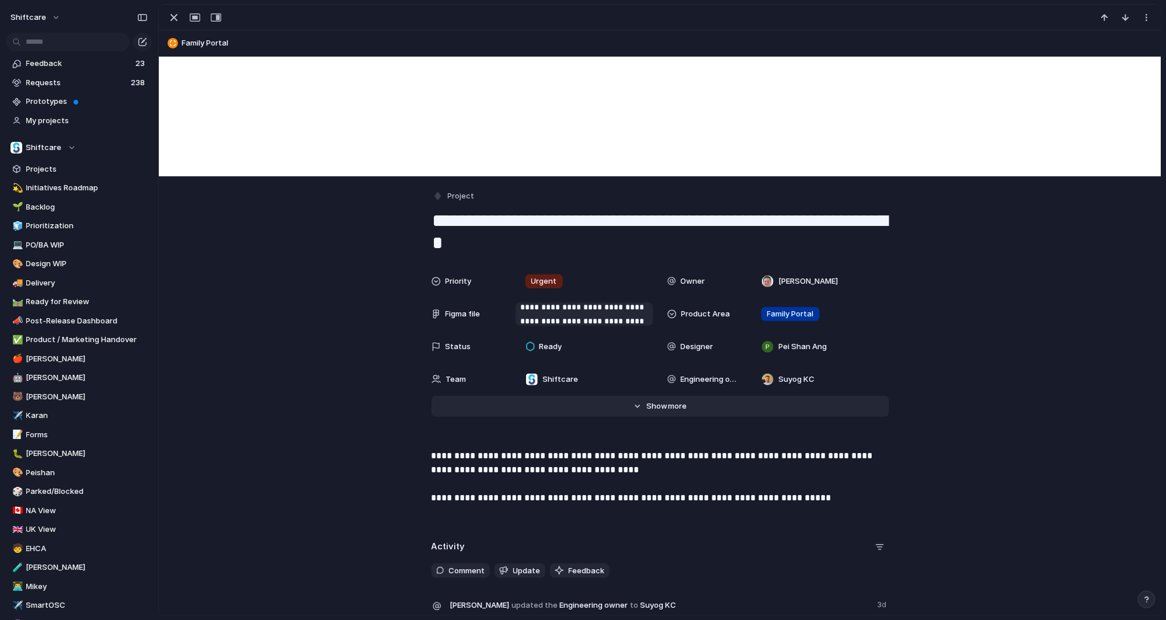
click at [642, 411] on button "Hide Show more" at bounding box center [661, 406] width 458 height 21
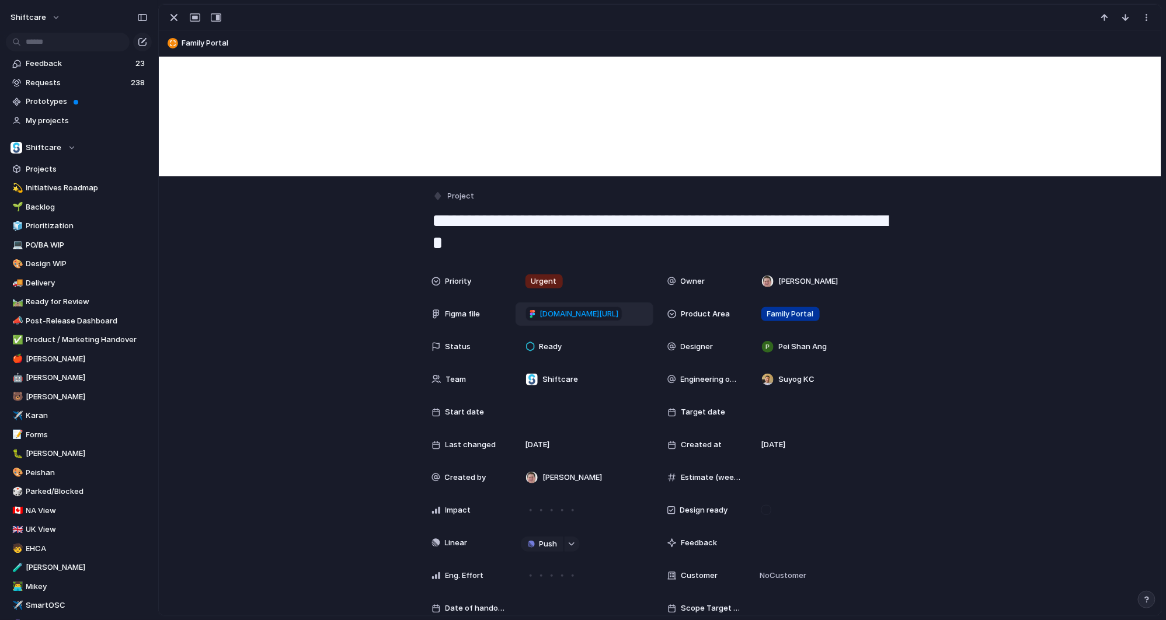
scroll to position [248, 0]
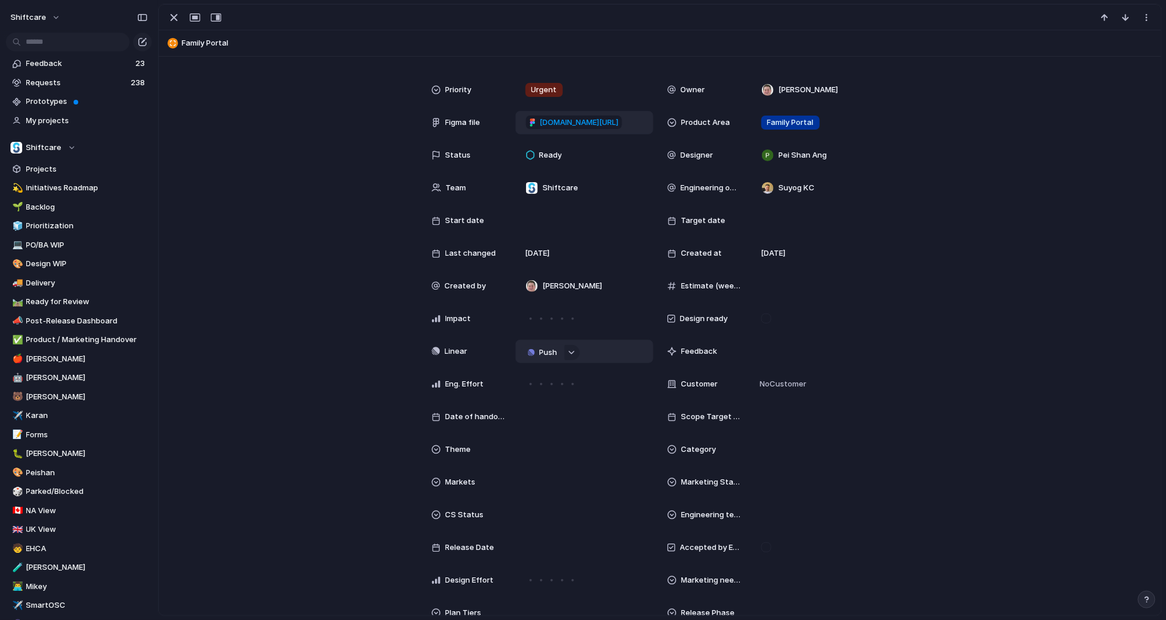
click at [544, 353] on span "Push" at bounding box center [549, 353] width 18 height 12
click at [543, 372] on li "Project" at bounding box center [539, 374] width 67 height 19
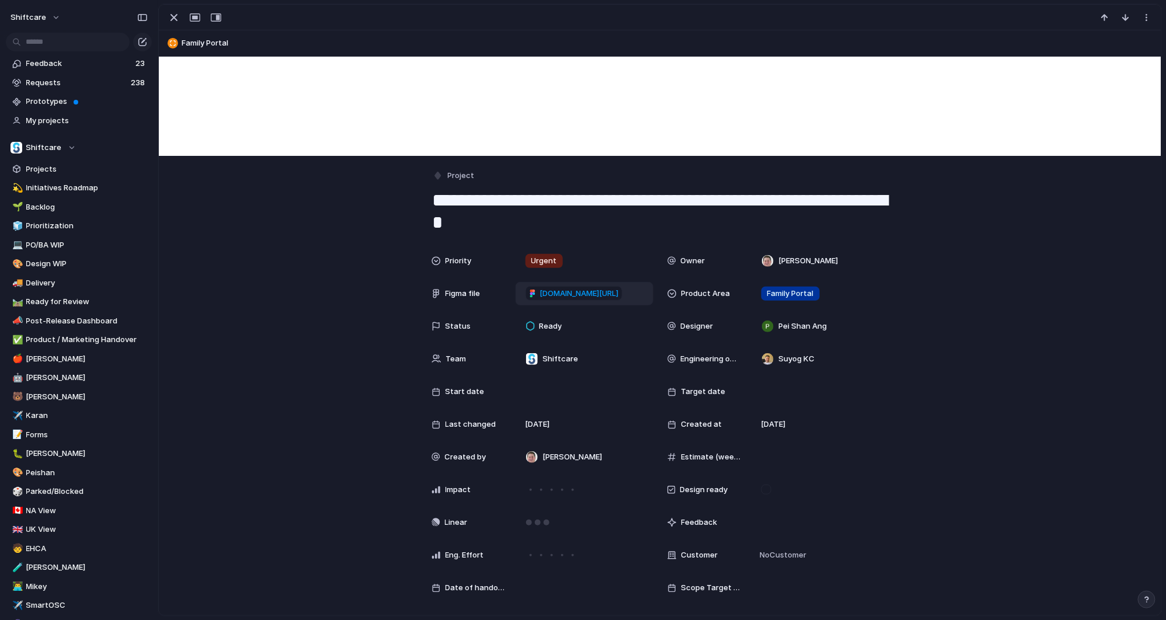
scroll to position [75, 0]
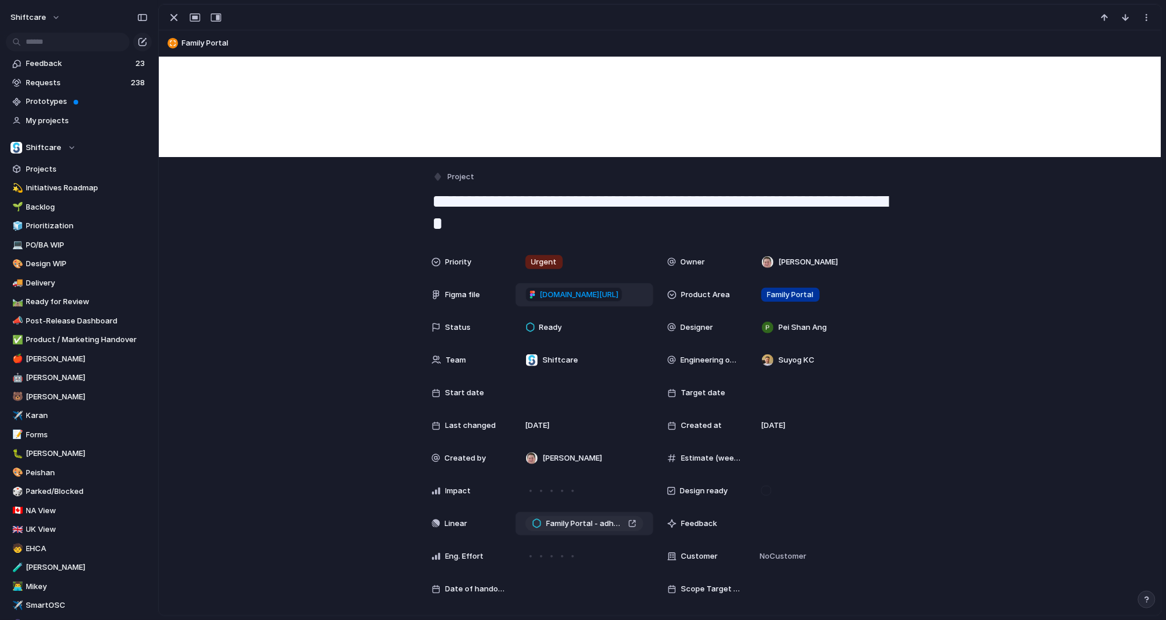
click at [607, 523] on span "Family Portal - adhere to formatting when showing shift notes" at bounding box center [585, 524] width 77 height 12
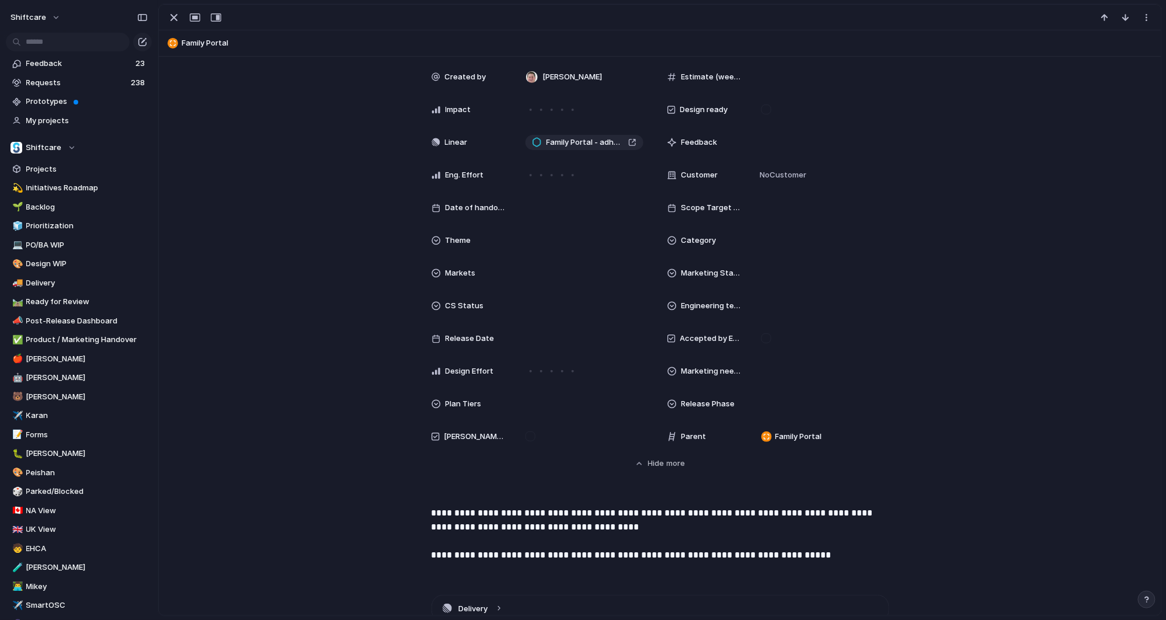
scroll to position [460, 0]
